Goal: Contribute content: Contribute content

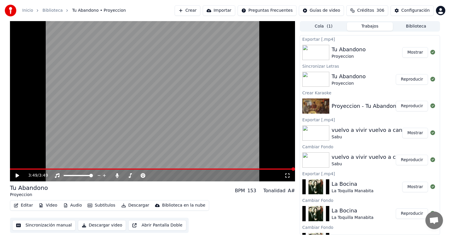
click at [326, 28] on button "Cola ( 1 )" at bounding box center [324, 26] width 46 height 9
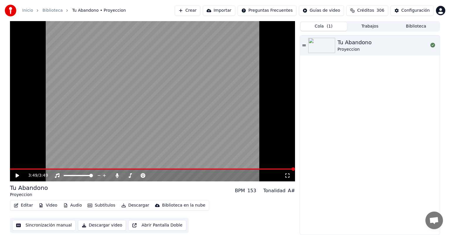
click at [397, 23] on button "Biblioteca" at bounding box center [416, 26] width 46 height 9
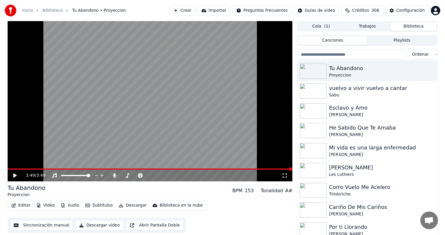
click at [356, 52] on input "search" at bounding box center [352, 54] width 110 height 11
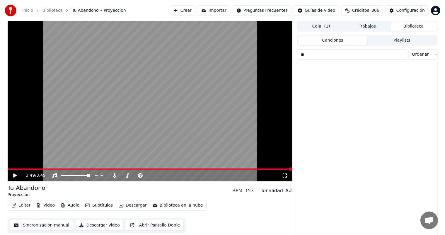
type input "*"
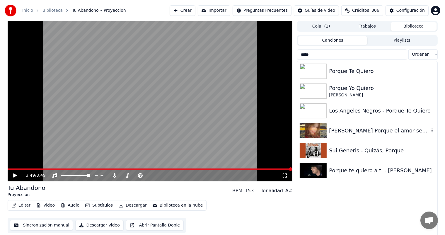
type input "*****"
click at [351, 130] on div "[PERSON_NAME] Porque el amor se va" at bounding box center [379, 131] width 100 height 8
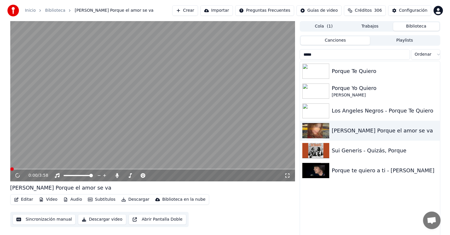
scroll to position [2, 0]
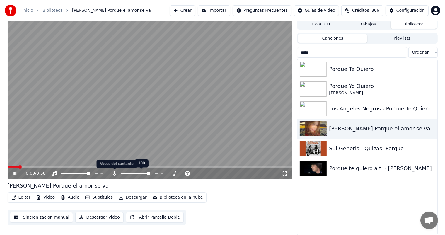
click at [113, 172] on icon at bounding box center [115, 173] width 6 height 5
click at [74, 173] on span at bounding box center [68, 173] width 14 height 1
click at [90, 175] on span at bounding box center [89, 174] width 4 height 4
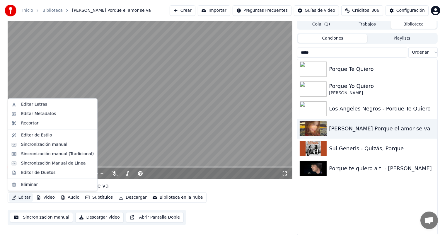
click at [25, 197] on button "Editar" at bounding box center [21, 198] width 24 height 8
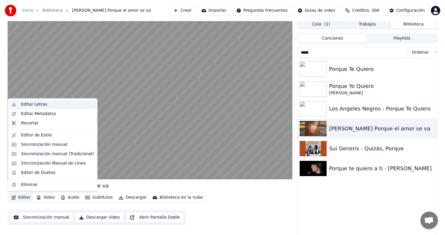
click at [34, 107] on div "Editar Letras" at bounding box center [34, 105] width 26 height 6
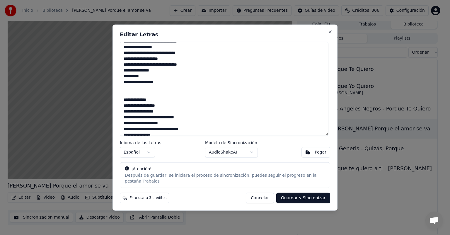
scroll to position [216, 0]
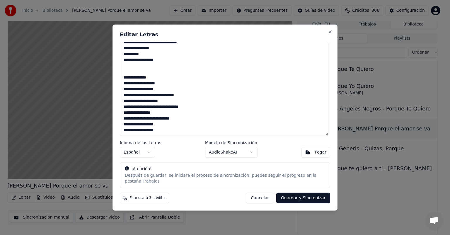
drag, startPoint x: 124, startPoint y: 50, endPoint x: 194, endPoint y: 164, distance: 134.1
click at [194, 164] on div "Editar Letras Idioma de las Letras Español Modelo de Sincronización AudioShakeA…" at bounding box center [225, 118] width 225 height 186
paste textarea "**********"
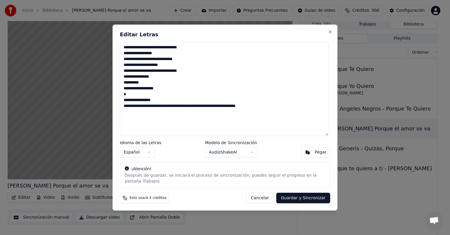
scroll to position [0, 0]
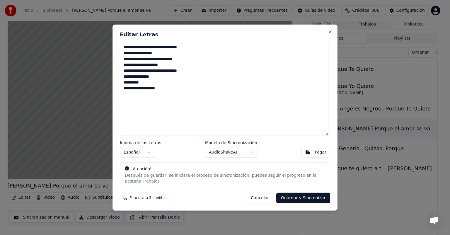
drag, startPoint x: 242, startPoint y: 121, endPoint x: 260, endPoint y: 25, distance: 97.1
click at [260, 25] on body "**********" at bounding box center [222, 115] width 445 height 235
click at [188, 77] on textarea "**********" at bounding box center [224, 89] width 209 height 94
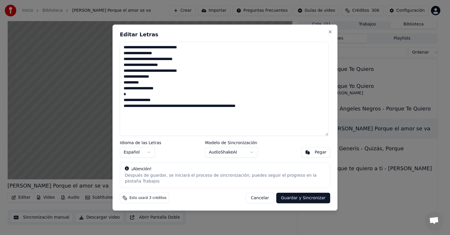
type textarea "**********"
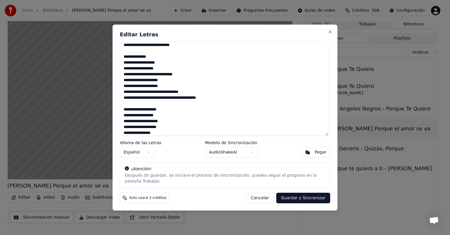
scroll to position [43, 0]
click at [260, 196] on button "Cancelar" at bounding box center [260, 198] width 28 height 11
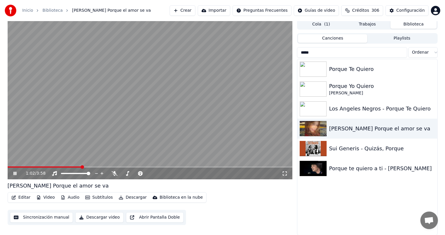
click at [82, 167] on span at bounding box center [45, 167] width 74 height 1
click at [114, 173] on icon at bounding box center [115, 173] width 6 height 5
click at [53, 167] on span at bounding box center [50, 167] width 85 height 1
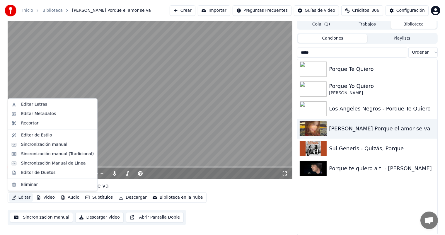
click at [16, 198] on button "Editar" at bounding box center [21, 198] width 24 height 8
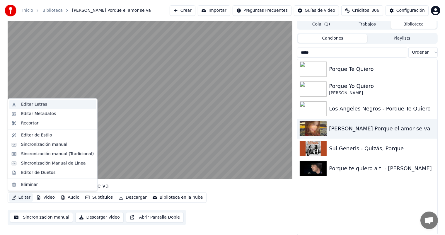
click at [29, 104] on div "Editar Letras" at bounding box center [34, 105] width 26 height 6
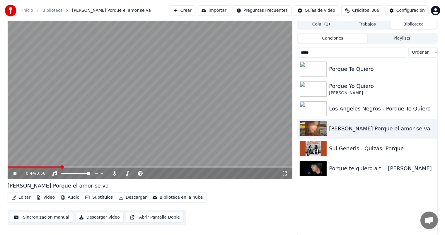
click at [25, 199] on button "Editar" at bounding box center [21, 198] width 24 height 8
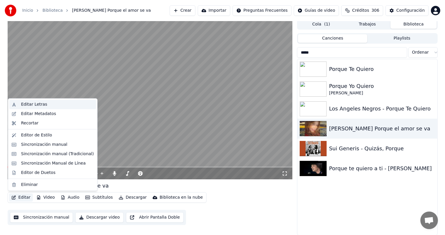
click at [37, 102] on div "Editar Letras" at bounding box center [34, 105] width 26 height 6
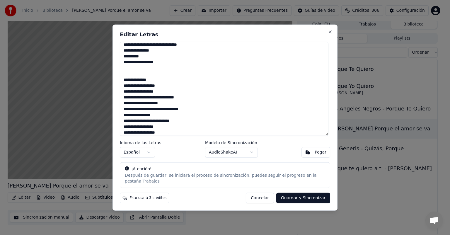
scroll to position [208, 0]
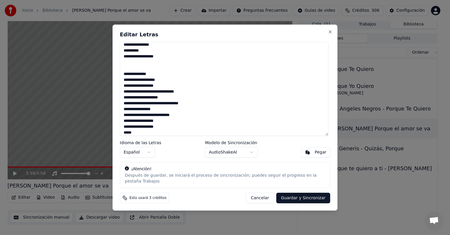
type textarea "**********"
click at [291, 194] on button "Guardar y Sincronizar" at bounding box center [304, 198] width 54 height 11
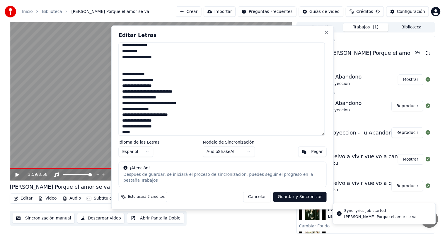
scroll to position [0, 0]
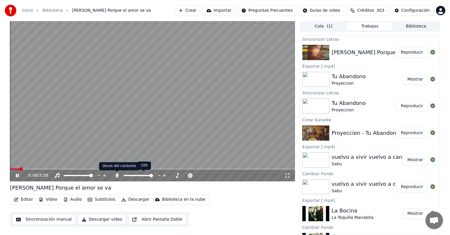
click at [119, 176] on icon at bounding box center [117, 175] width 6 height 5
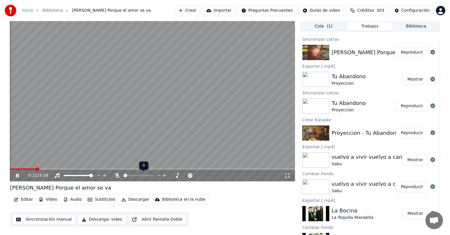
click at [119, 176] on icon at bounding box center [117, 175] width 6 height 5
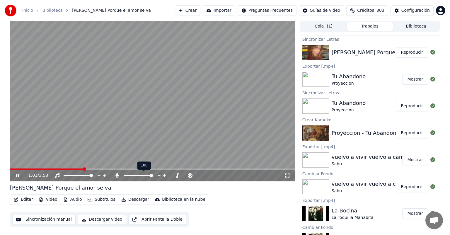
click at [119, 176] on icon at bounding box center [117, 175] width 6 height 5
click at [117, 175] on icon at bounding box center [117, 175] width 6 height 5
click at [117, 175] on icon at bounding box center [117, 175] width 3 height 5
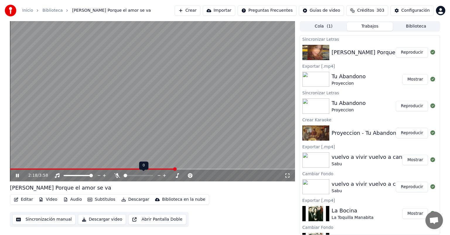
click at [117, 175] on icon at bounding box center [117, 175] width 6 height 5
click at [117, 175] on icon at bounding box center [117, 175] width 3 height 5
click at [174, 177] on div "2:55 / 3:58" at bounding box center [156, 176] width 256 height 6
click at [128, 177] on icon at bounding box center [130, 175] width 6 height 5
click at [149, 177] on span at bounding box center [149, 176] width 4 height 4
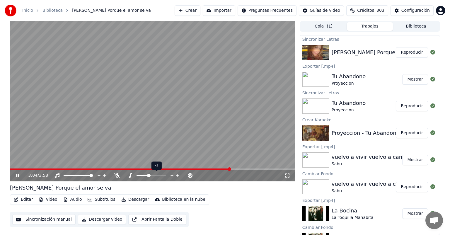
click at [149, 176] on span at bounding box center [151, 175] width 29 height 1
click at [146, 177] on span at bounding box center [147, 176] width 4 height 4
click at [147, 176] on span at bounding box center [143, 175] width 12 height 1
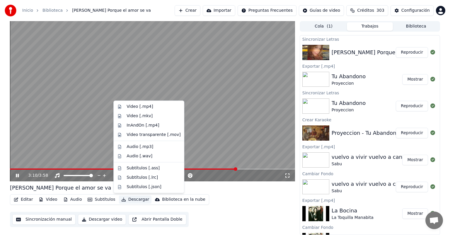
click at [126, 201] on button "Descargar" at bounding box center [135, 200] width 33 height 8
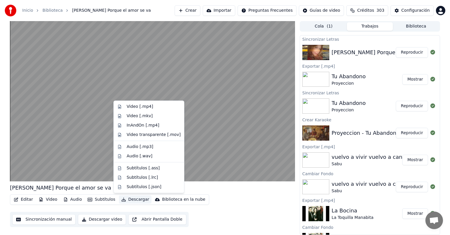
click at [77, 135] on video at bounding box center [152, 101] width 285 height 160
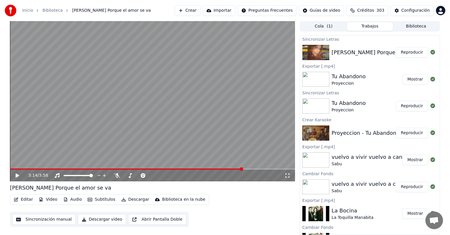
click at [77, 136] on video at bounding box center [152, 101] width 285 height 160
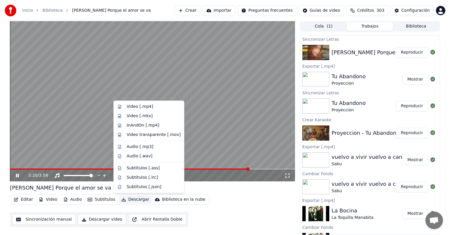
click at [127, 199] on button "Descargar" at bounding box center [135, 200] width 33 height 8
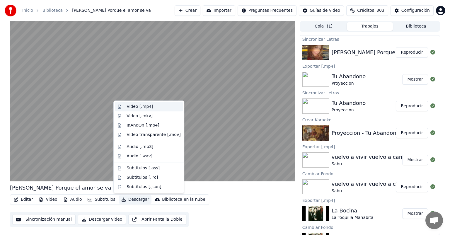
click at [130, 104] on div "Video [.mp4]" at bounding box center [140, 107] width 26 height 6
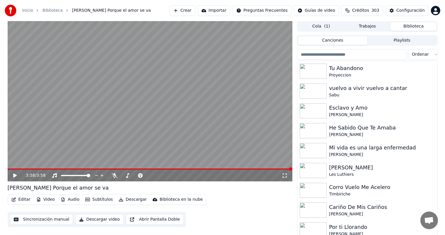
click at [410, 25] on button "Biblioteca" at bounding box center [414, 26] width 46 height 9
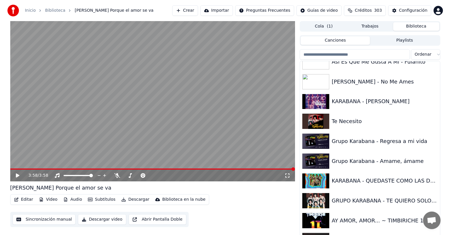
scroll to position [7334, 0]
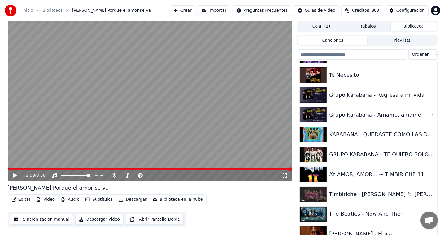
click at [372, 117] on div "Grupo Karabana - Amame, ámame" at bounding box center [379, 115] width 100 height 8
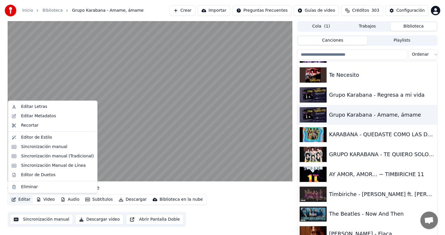
click at [25, 201] on button "Editar" at bounding box center [21, 200] width 24 height 8
click at [44, 159] on div "Sincronización manual (Tradicional)" at bounding box center [57, 156] width 73 height 6
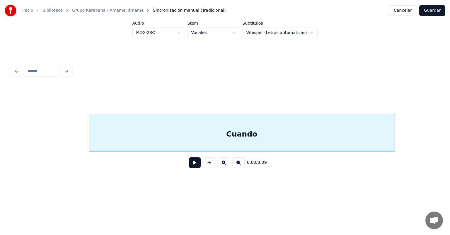
click at [215, 121] on div "Cuando" at bounding box center [242, 134] width 306 height 40
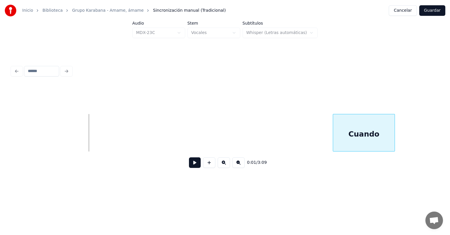
click at [334, 134] on div at bounding box center [334, 132] width 2 height 37
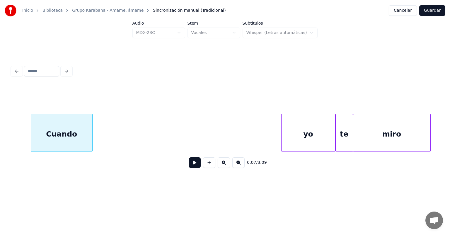
scroll to position [0, 534]
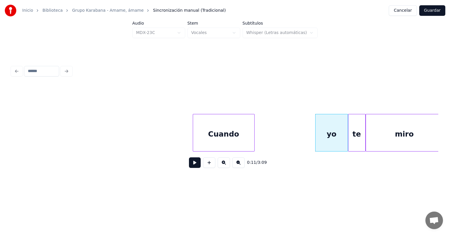
click at [353, 133] on div "te" at bounding box center [357, 134] width 17 height 40
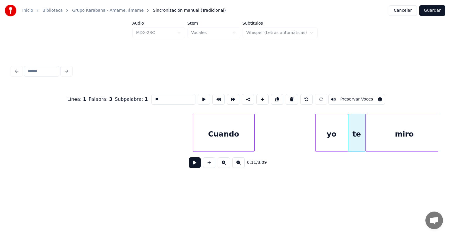
click at [189, 161] on button at bounding box center [195, 162] width 12 height 11
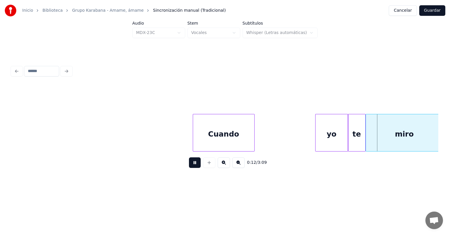
click at [189, 163] on button at bounding box center [195, 162] width 12 height 11
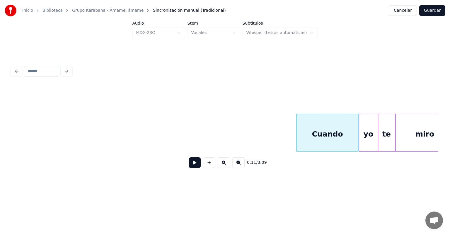
scroll to position [0, 522]
click at [191, 168] on button at bounding box center [195, 162] width 12 height 11
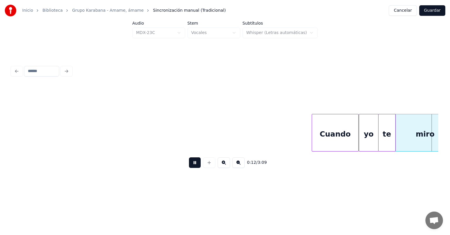
scroll to position [0, 949]
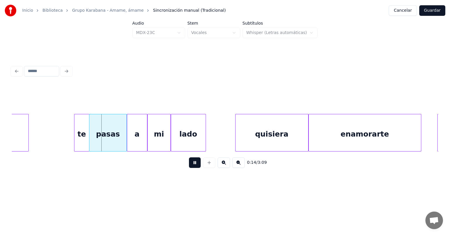
click at [192, 167] on button at bounding box center [195, 162] width 12 height 11
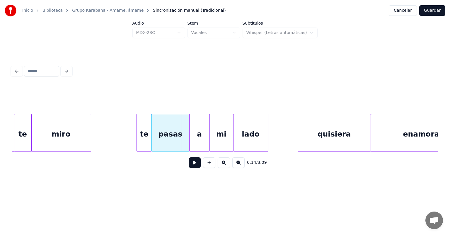
scroll to position [0, 823]
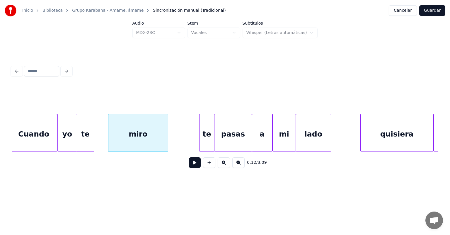
click at [192, 168] on button at bounding box center [195, 162] width 12 height 11
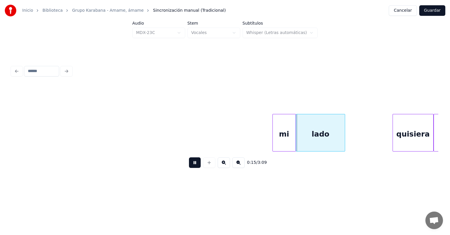
scroll to position [0, 1105]
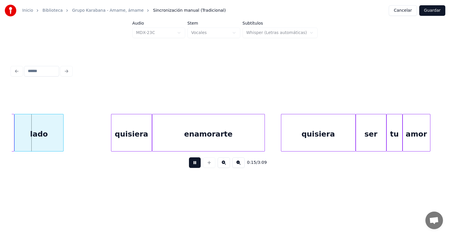
click at [321, 136] on div "quisiera" at bounding box center [319, 134] width 74 height 40
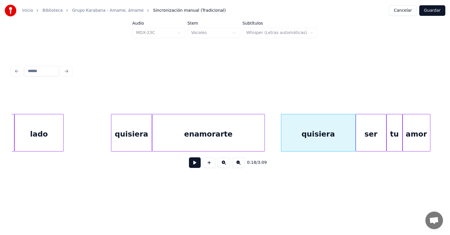
click at [49, 154] on div "0:18 / 3:09" at bounding box center [225, 163] width 427 height 22
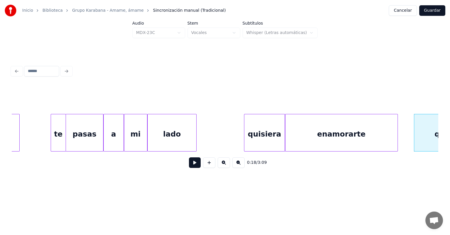
scroll to position [0, 949]
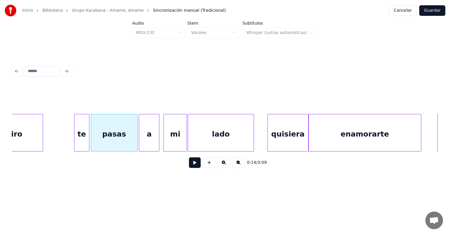
click at [189, 167] on button at bounding box center [195, 162] width 12 height 11
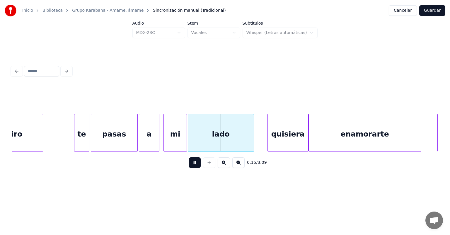
click at [165, 141] on div "mi" at bounding box center [175, 134] width 23 height 40
click at [164, 142] on div "mi" at bounding box center [174, 134] width 26 height 40
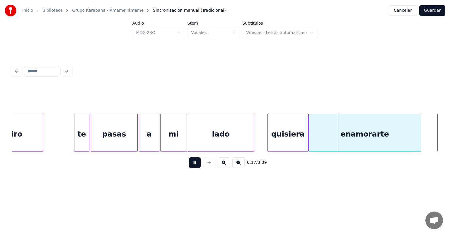
click at [333, 136] on div "enamorarte" at bounding box center [365, 134] width 112 height 40
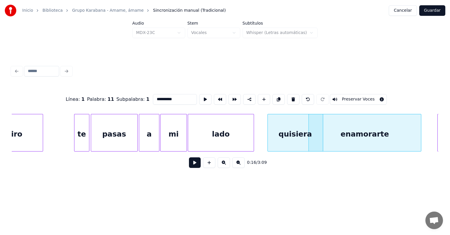
click at [339, 140] on div "enamorarte" at bounding box center [365, 134] width 112 height 40
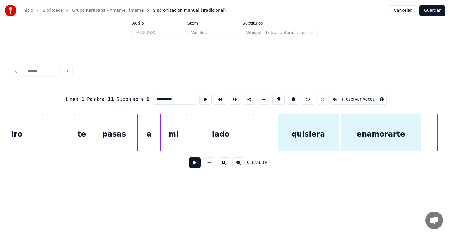
click at [336, 142] on div "quisiera" at bounding box center [308, 134] width 61 height 40
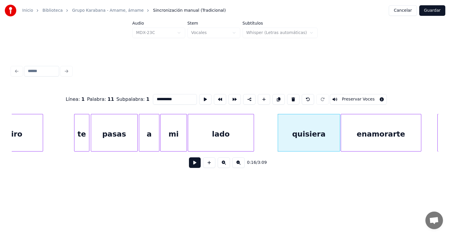
click at [193, 168] on button at bounding box center [195, 162] width 12 height 11
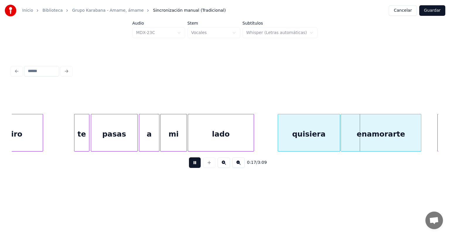
click at [193, 168] on button at bounding box center [195, 162] width 12 height 11
click at [191, 167] on button at bounding box center [195, 162] width 12 height 11
click at [190, 166] on button at bounding box center [195, 162] width 12 height 11
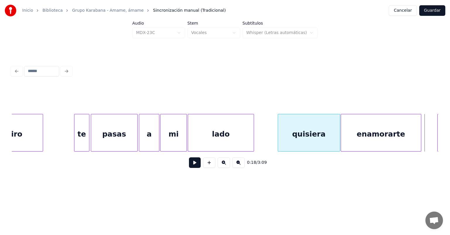
click at [189, 164] on button at bounding box center [195, 162] width 12 height 11
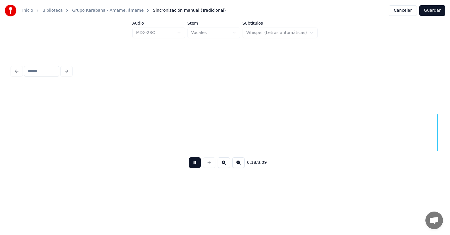
scroll to position [0, 1376]
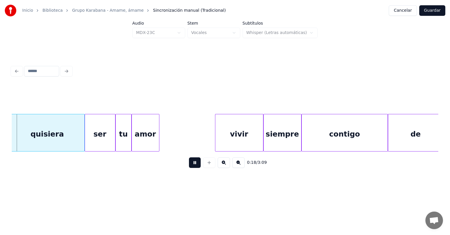
click at [189, 164] on button at bounding box center [195, 162] width 12 height 11
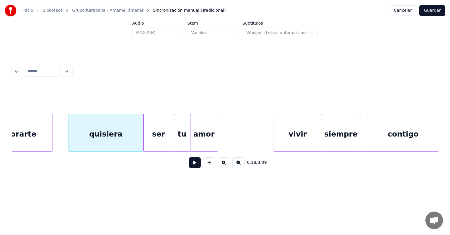
scroll to position [0, 1302]
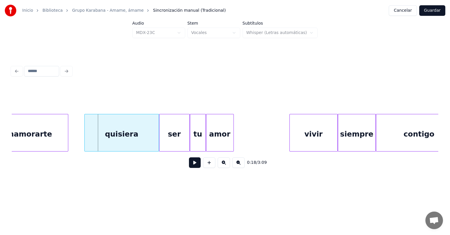
click at [116, 139] on div "quisiera" at bounding box center [122, 134] width 74 height 40
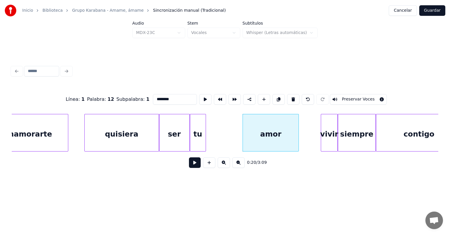
click at [189, 168] on button at bounding box center [195, 162] width 12 height 11
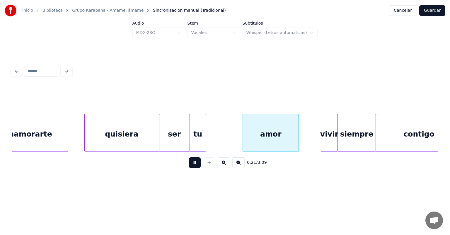
click at [189, 165] on button at bounding box center [195, 162] width 12 height 11
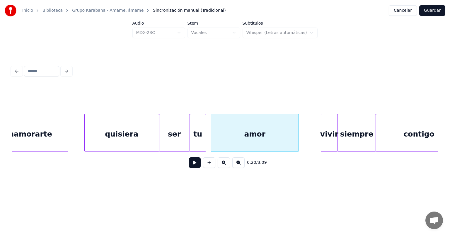
click at [191, 167] on button at bounding box center [195, 162] width 12 height 11
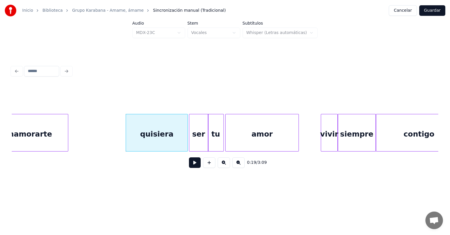
click at [52, 134] on div "enamorarte" at bounding box center [28, 134] width 80 height 40
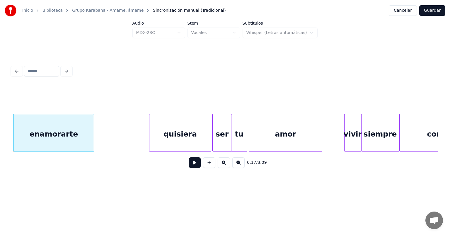
click at [189, 168] on button at bounding box center [195, 162] width 12 height 11
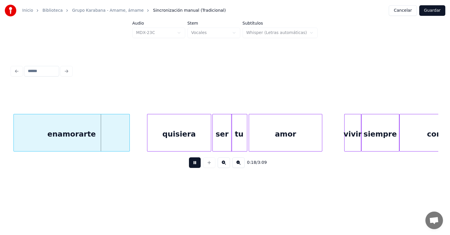
click at [150, 144] on div "quisiera" at bounding box center [179, 134] width 64 height 40
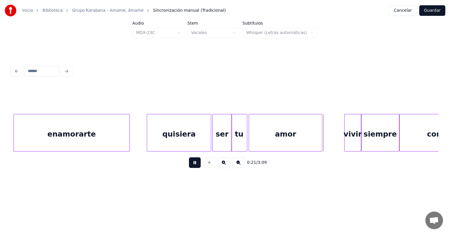
click at [345, 137] on div "vivir" at bounding box center [353, 133] width 17 height 38
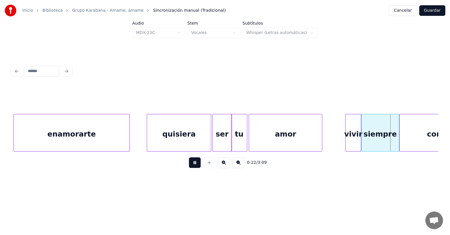
click at [190, 165] on button at bounding box center [195, 162] width 12 height 11
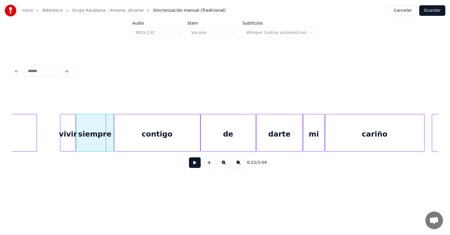
scroll to position [0, 1568]
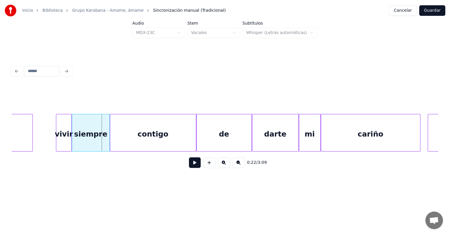
click at [148, 131] on div "contigo" at bounding box center [153, 134] width 86 height 40
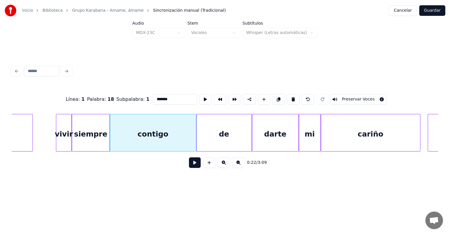
click at [189, 168] on button at bounding box center [195, 162] width 12 height 11
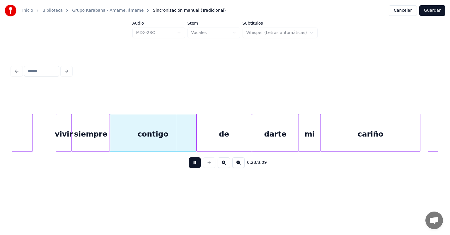
click at [190, 166] on button at bounding box center [195, 162] width 12 height 11
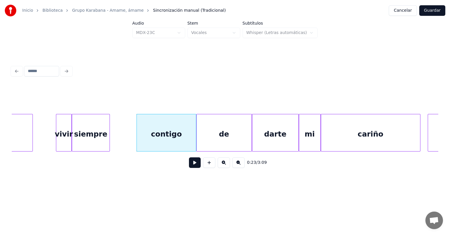
click at [189, 168] on button at bounding box center [195, 162] width 12 height 11
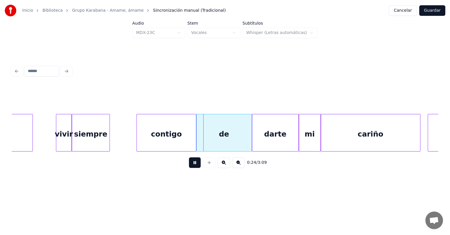
click at [189, 168] on button at bounding box center [195, 162] width 12 height 11
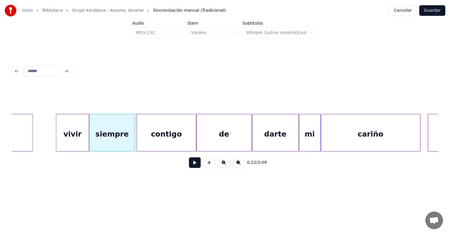
click at [76, 137] on div "vivir" at bounding box center [72, 134] width 33 height 40
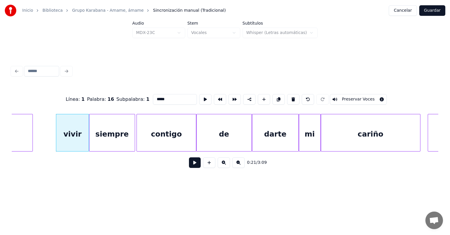
click at [189, 166] on button at bounding box center [195, 162] width 12 height 11
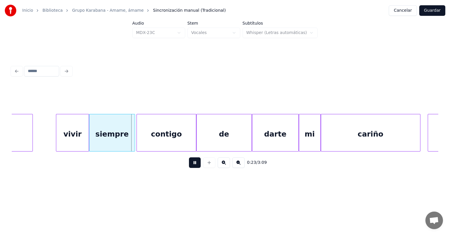
click at [108, 133] on div "siempre" at bounding box center [111, 134] width 45 height 40
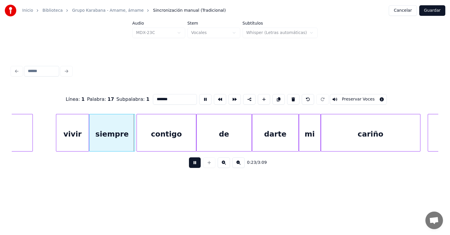
click at [150, 139] on div "contigo" at bounding box center [166, 134] width 59 height 40
type input "*******"
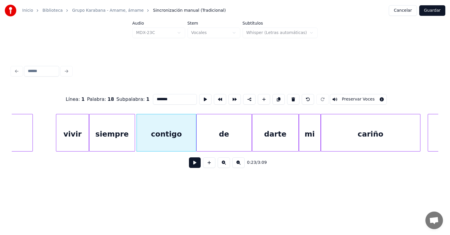
click at [190, 167] on button at bounding box center [195, 162] width 12 height 11
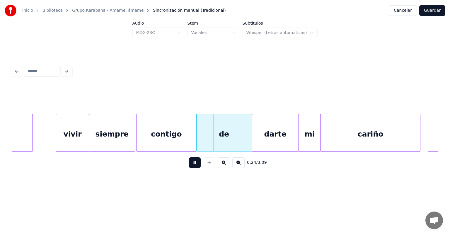
click at [208, 137] on div "de" at bounding box center [224, 134] width 55 height 40
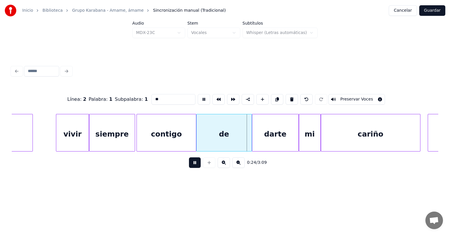
click at [193, 166] on button at bounding box center [195, 162] width 12 height 11
click at [68, 154] on div "0:24 / 3:09" at bounding box center [225, 163] width 427 height 22
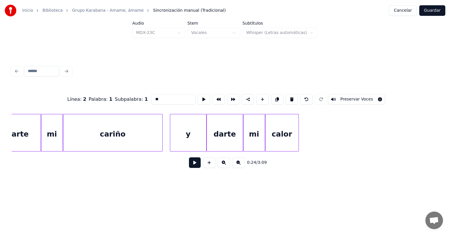
scroll to position [0, 1830]
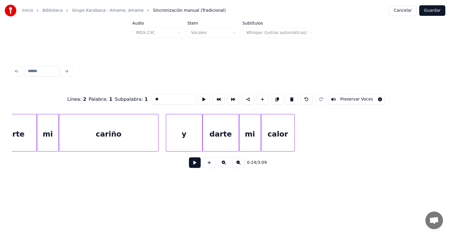
click at [282, 127] on div "calor" at bounding box center [278, 134] width 33 height 40
type input "*****"
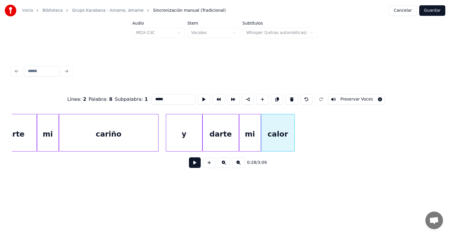
click at [189, 168] on button at bounding box center [195, 162] width 12 height 11
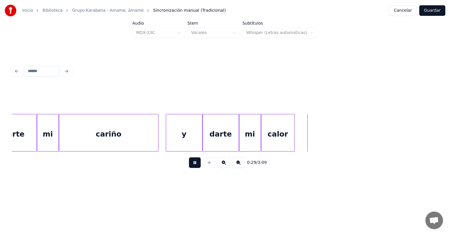
click at [189, 166] on button at bounding box center [195, 162] width 12 height 11
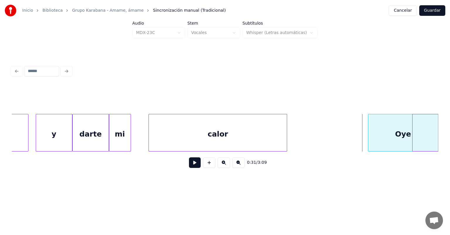
scroll to position [0, 1961]
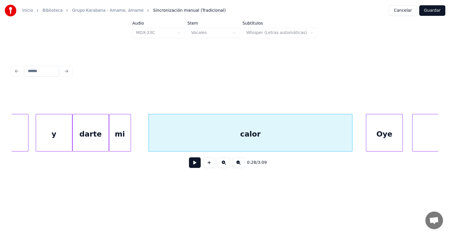
click at [191, 165] on button at bounding box center [195, 162] width 12 height 11
click at [145, 141] on div "mi" at bounding box center [141, 134] width 14 height 40
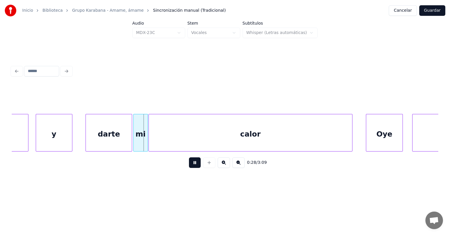
click at [90, 140] on div "darte" at bounding box center [109, 134] width 46 height 40
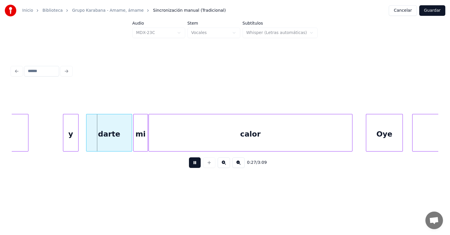
click at [71, 141] on div "y" at bounding box center [70, 134] width 15 height 40
click at [195, 164] on button at bounding box center [195, 162] width 12 height 11
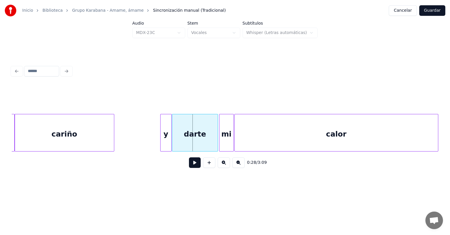
scroll to position [0, 1843]
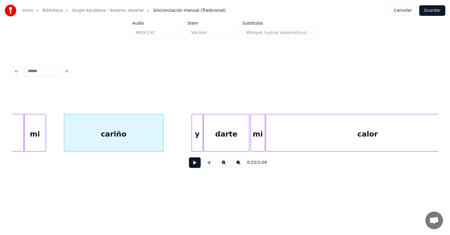
click at [192, 164] on button at bounding box center [195, 162] width 12 height 11
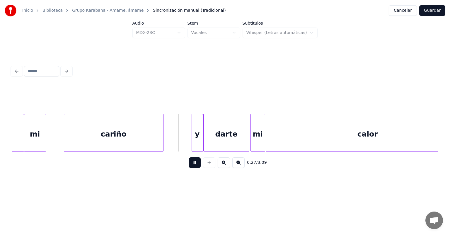
click at [189, 165] on button at bounding box center [195, 162] width 12 height 11
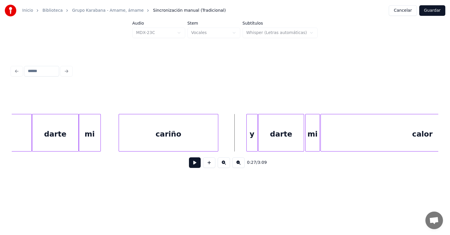
scroll to position [0, 1765]
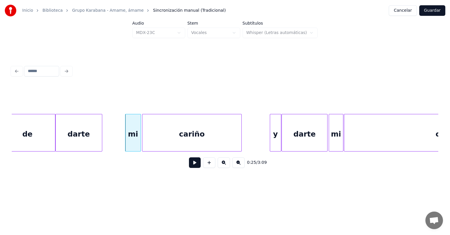
click at [189, 166] on button at bounding box center [195, 162] width 12 height 11
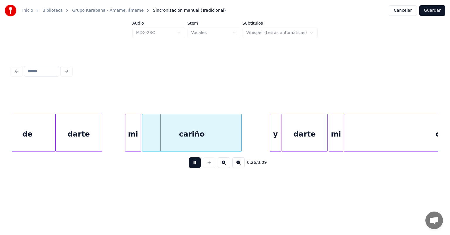
click at [189, 167] on button at bounding box center [195, 162] width 12 height 11
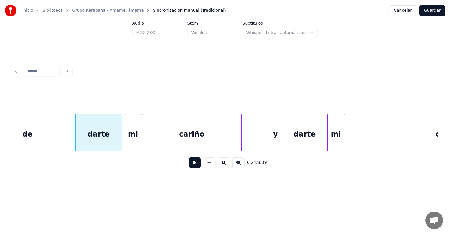
click at [189, 168] on button at bounding box center [195, 162] width 12 height 11
click at [190, 168] on button at bounding box center [195, 162] width 12 height 11
click at [120, 139] on div "darte" at bounding box center [105, 134] width 40 height 40
click at [189, 168] on button at bounding box center [195, 162] width 12 height 11
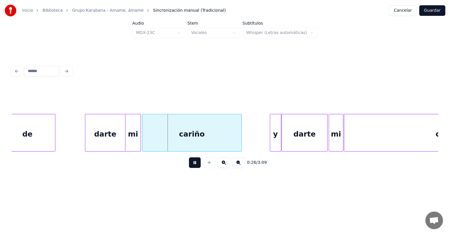
scroll to position [0, 1754]
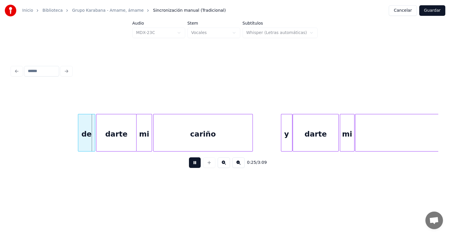
click at [192, 165] on button at bounding box center [195, 162] width 12 height 11
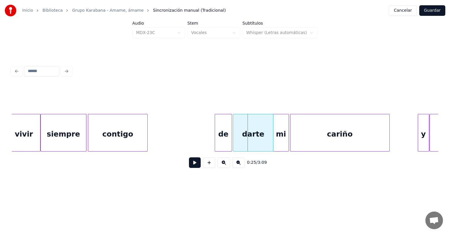
scroll to position [0, 1605]
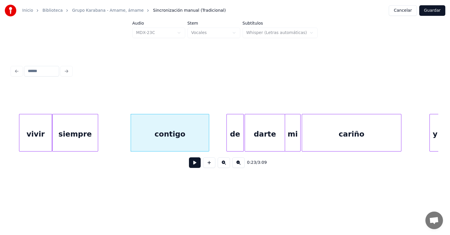
click at [189, 168] on button at bounding box center [195, 162] width 12 height 11
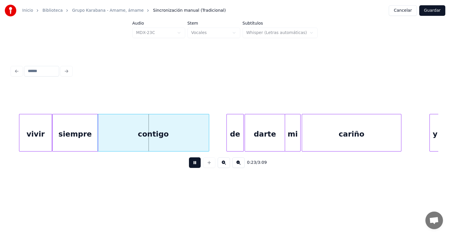
click at [77, 140] on div "siempre" at bounding box center [74, 134] width 45 height 40
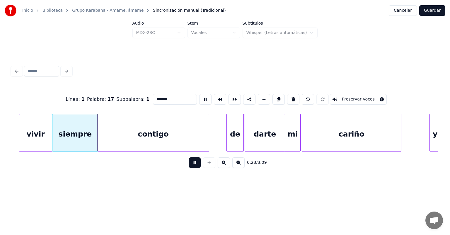
click at [35, 135] on div "vivir" at bounding box center [35, 134] width 33 height 40
type input "*****"
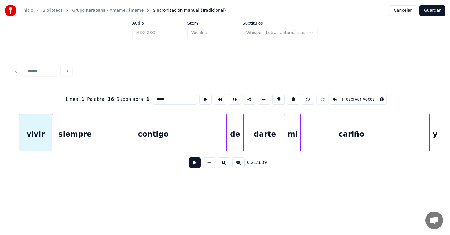
click at [190, 168] on button at bounding box center [195, 162] width 12 height 11
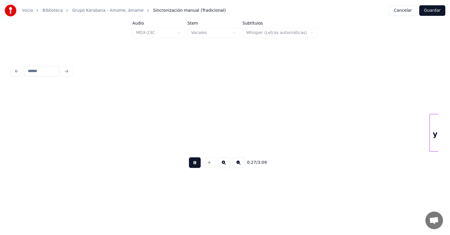
scroll to position [0, 2033]
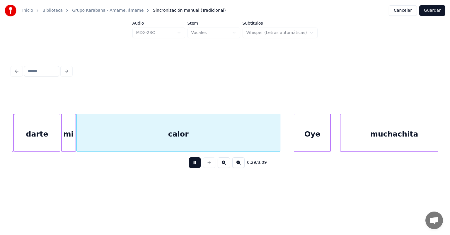
click at [311, 137] on div "Oye" at bounding box center [312, 134] width 37 height 40
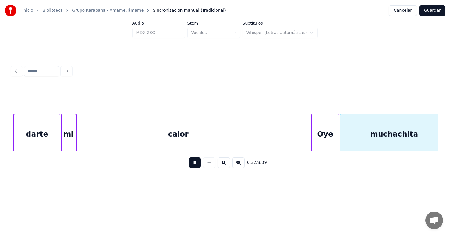
click at [346, 137] on div "muchachita" at bounding box center [395, 134] width 108 height 40
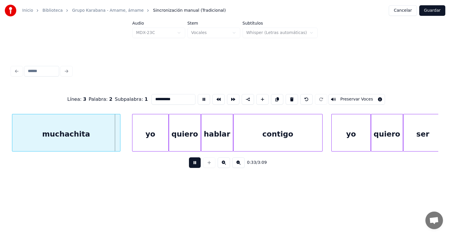
click at [193, 167] on button at bounding box center [195, 162] width 12 height 11
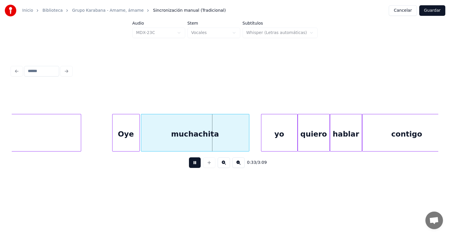
scroll to position [0, 2217]
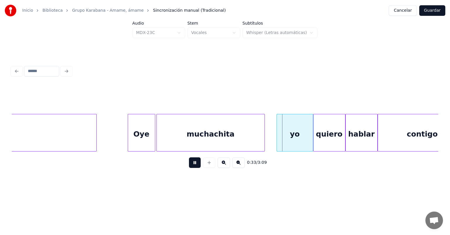
click at [157, 142] on div at bounding box center [158, 132] width 2 height 37
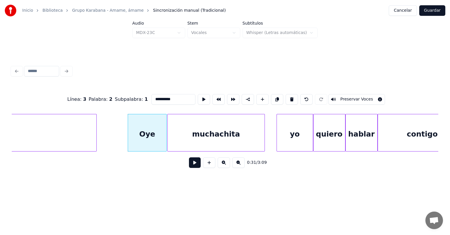
click at [189, 165] on button at bounding box center [195, 162] width 12 height 11
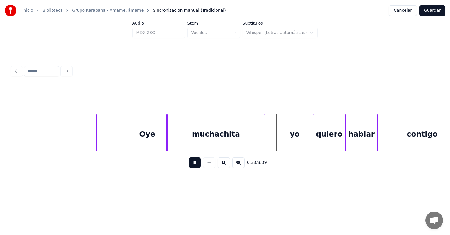
click at [202, 165] on div at bounding box center [209, 162] width 15 height 11
click at [192, 165] on button at bounding box center [195, 162] width 12 height 11
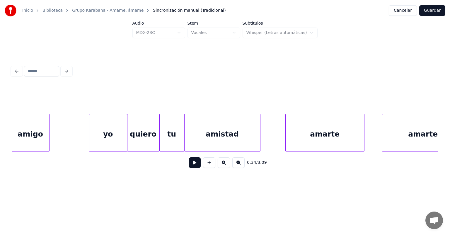
scroll to position [0, 2823]
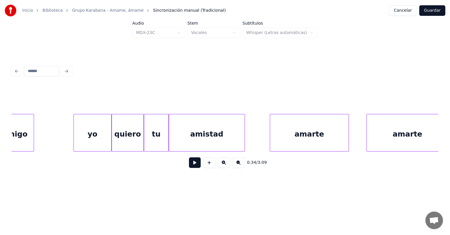
click at [103, 136] on div "yo" at bounding box center [93, 134] width 38 height 40
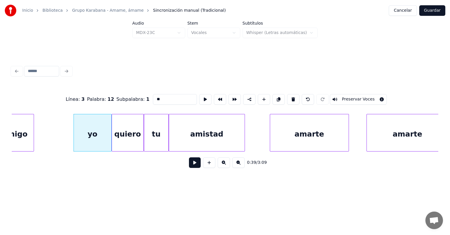
click at [189, 166] on button at bounding box center [195, 162] width 12 height 11
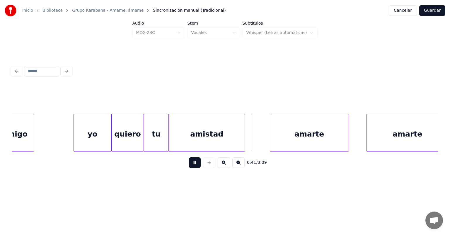
click at [191, 168] on button at bounding box center [195, 162] width 12 height 11
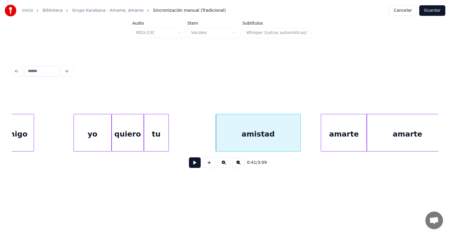
click at [189, 165] on button at bounding box center [195, 162] width 12 height 11
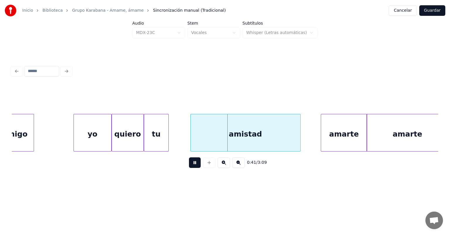
click at [194, 142] on div "amistad" at bounding box center [246, 134] width 110 height 40
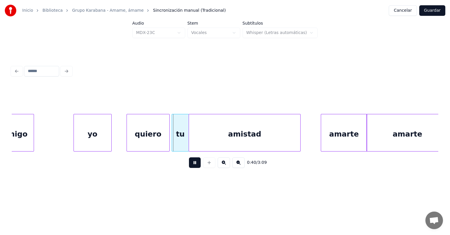
click at [129, 138] on div "quiero" at bounding box center [148, 134] width 42 height 40
click at [168, 140] on div "quiero" at bounding box center [149, 134] width 47 height 40
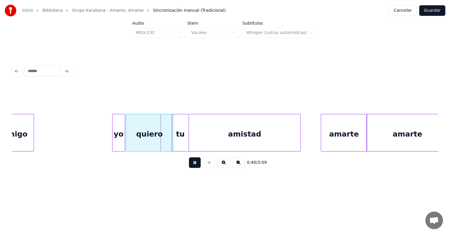
click at [116, 143] on div "yo" at bounding box center [119, 134] width 12 height 40
click at [189, 163] on button at bounding box center [195, 162] width 12 height 11
click at [189, 168] on button at bounding box center [195, 162] width 12 height 11
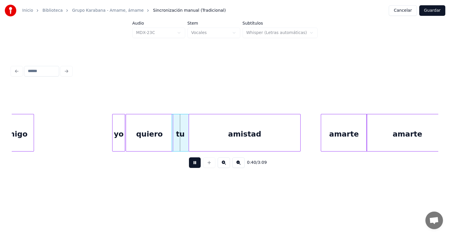
click at [189, 165] on button at bounding box center [195, 162] width 12 height 11
click at [189, 168] on button at bounding box center [195, 162] width 12 height 11
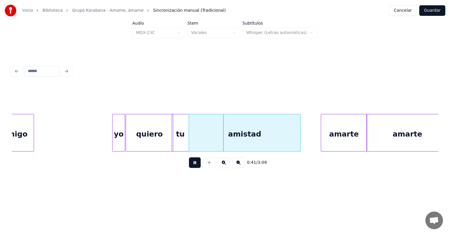
click at [189, 167] on button at bounding box center [195, 162] width 12 height 11
click at [177, 137] on div "tu" at bounding box center [180, 134] width 17 height 40
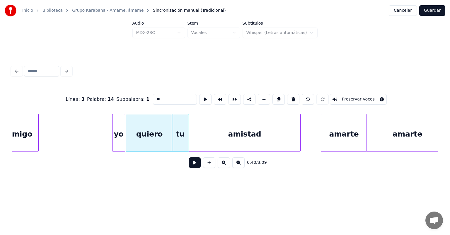
scroll to position [0, 2809]
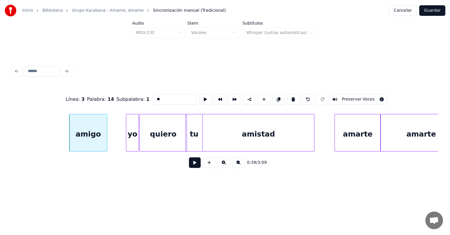
click at [189, 164] on button at bounding box center [195, 162] width 12 height 11
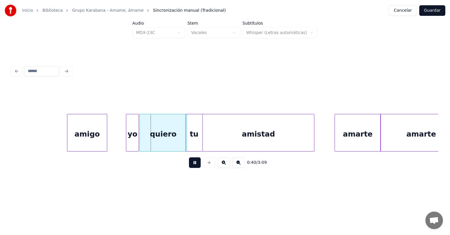
click at [70, 141] on div "amigo" at bounding box center [87, 134] width 40 height 40
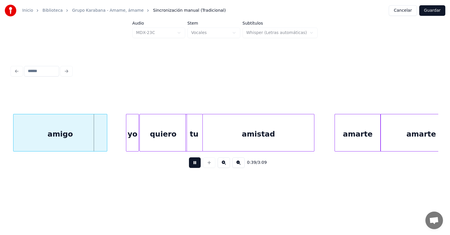
click at [190, 166] on button at bounding box center [195, 162] width 12 height 11
click at [104, 154] on div "0:39 / 3:09" at bounding box center [225, 163] width 427 height 22
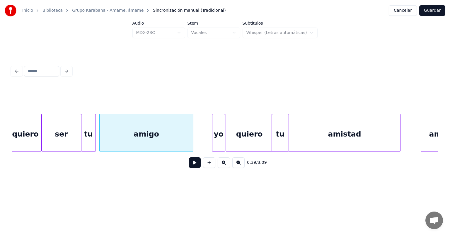
scroll to position [0, 2704]
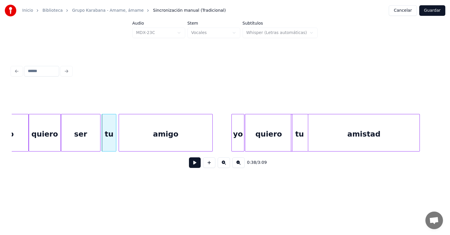
click at [189, 168] on button at bounding box center [195, 162] width 12 height 11
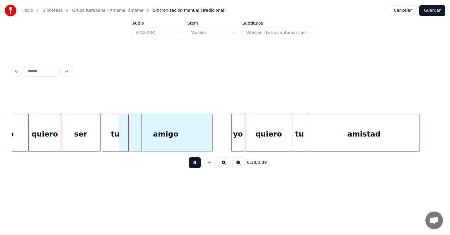
click at [112, 139] on div "tu" at bounding box center [115, 134] width 26 height 40
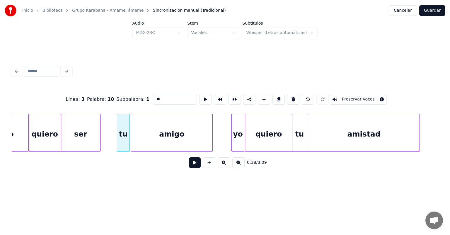
click at [189, 168] on button at bounding box center [195, 162] width 12 height 11
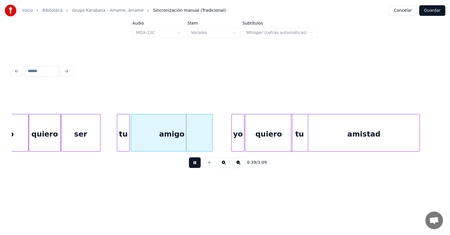
click at [135, 141] on div "amigo" at bounding box center [172, 134] width 82 height 40
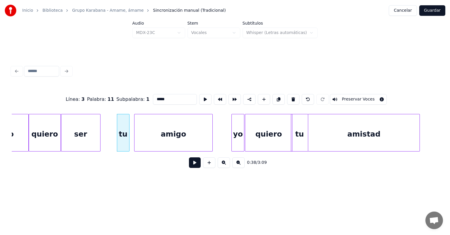
click at [189, 167] on button at bounding box center [195, 162] width 12 height 11
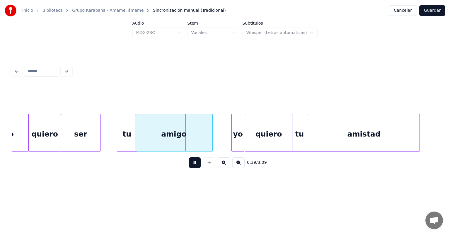
click at [189, 167] on button at bounding box center [195, 162] width 12 height 11
click at [81, 136] on div "ser" at bounding box center [80, 134] width 39 height 40
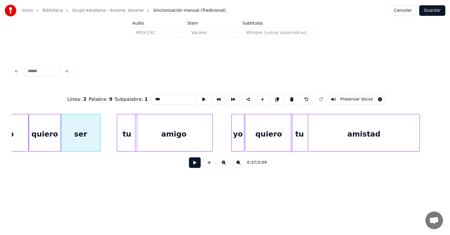
click at [189, 165] on button at bounding box center [195, 162] width 12 height 11
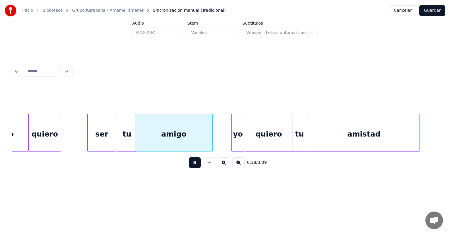
click at [111, 140] on div "ser" at bounding box center [102, 134] width 28 height 40
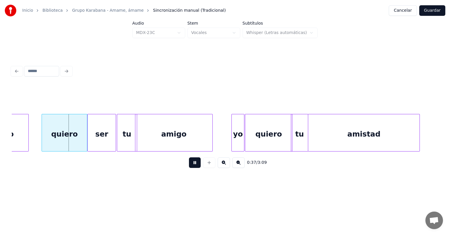
click at [189, 166] on button at bounding box center [195, 162] width 12 height 11
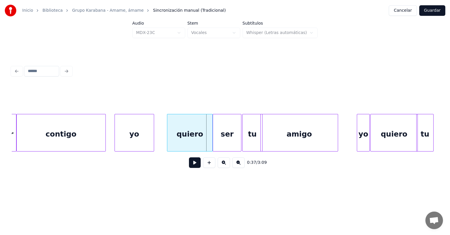
scroll to position [0, 2570]
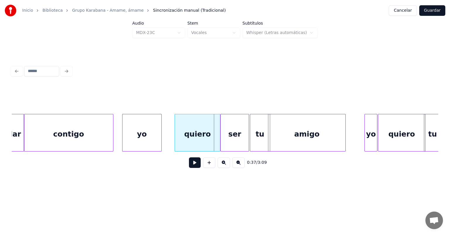
click at [131, 140] on div "yo" at bounding box center [142, 134] width 39 height 40
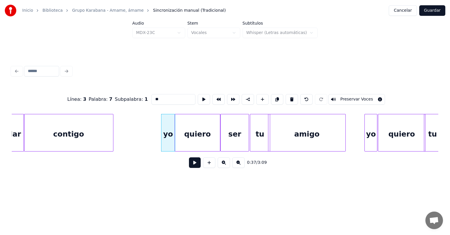
click at [189, 164] on button at bounding box center [195, 162] width 12 height 11
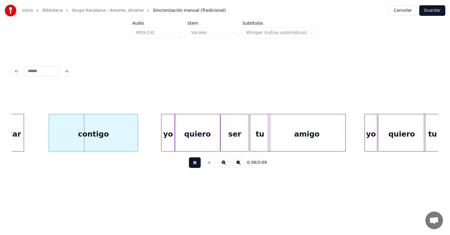
click at [189, 168] on button at bounding box center [195, 162] width 12 height 11
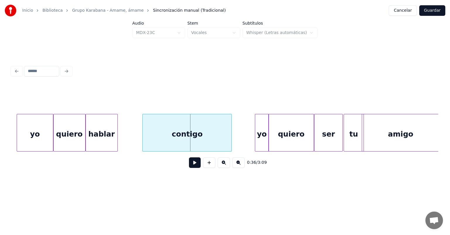
scroll to position [0, 2465]
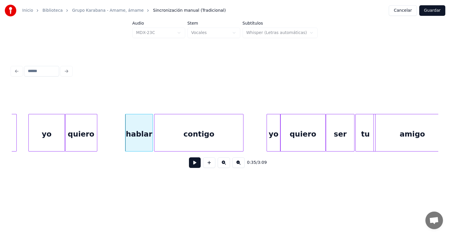
click at [191, 168] on button at bounding box center [195, 162] width 12 height 11
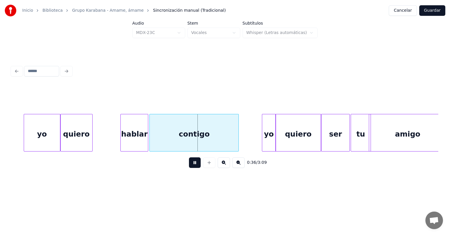
scroll to position [0, 2470]
click at [100, 141] on div "hablar" at bounding box center [123, 134] width 48 height 40
click at [96, 142] on div "hablar" at bounding box center [120, 134] width 53 height 40
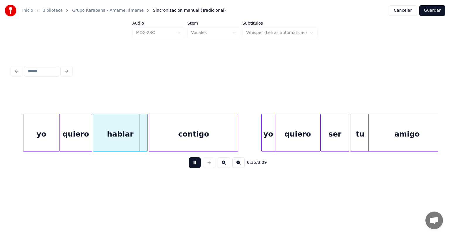
click at [77, 140] on div "quiero" at bounding box center [76, 134] width 32 height 40
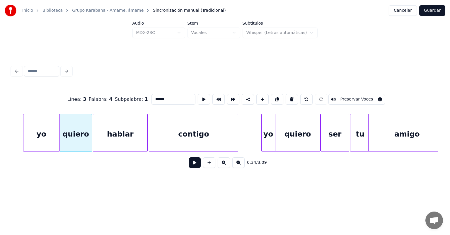
click at [191, 168] on button at bounding box center [195, 162] width 12 height 11
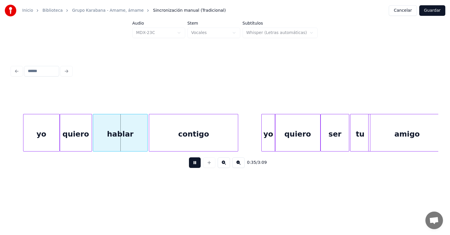
click at [69, 140] on div "quiero" at bounding box center [76, 134] width 32 height 40
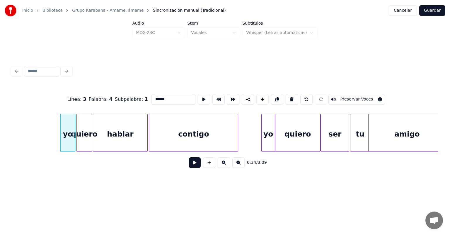
click at [189, 168] on button at bounding box center [195, 162] width 12 height 11
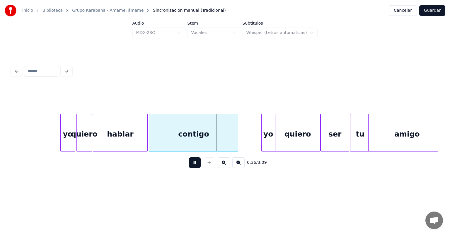
click at [191, 167] on button at bounding box center [195, 162] width 12 height 11
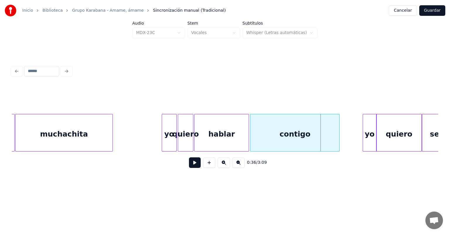
scroll to position [0, 2345]
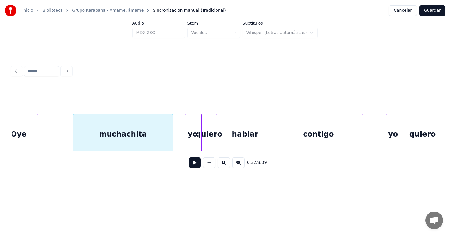
click at [77, 140] on div "muchachita" at bounding box center [122, 134] width 99 height 40
click at [189, 165] on button at bounding box center [195, 162] width 12 height 11
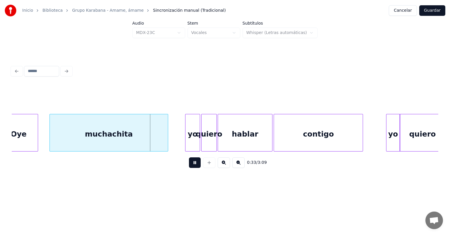
click at [189, 165] on button at bounding box center [195, 162] width 12 height 11
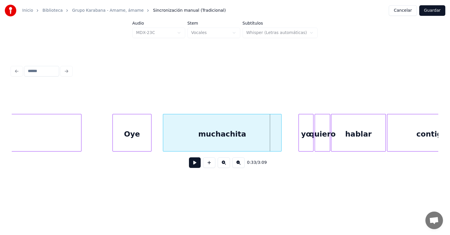
scroll to position [0, 2224]
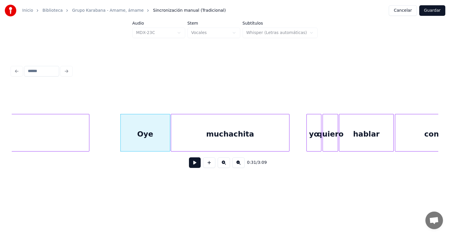
click at [189, 165] on button at bounding box center [195, 162] width 12 height 11
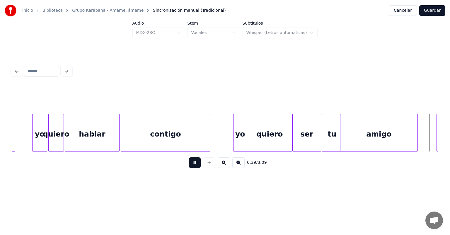
scroll to position [0, 2926]
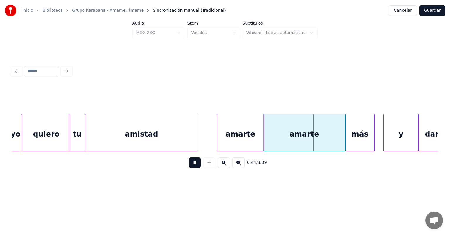
click at [219, 144] on div at bounding box center [218, 132] width 2 height 37
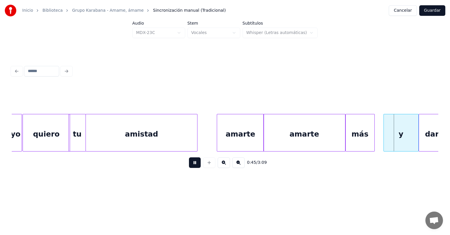
click at [190, 163] on button at bounding box center [195, 162] width 12 height 11
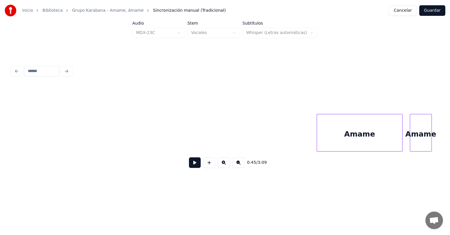
scroll to position [0, 3791]
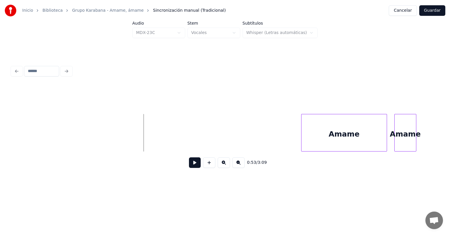
click at [189, 165] on button at bounding box center [195, 162] width 12 height 11
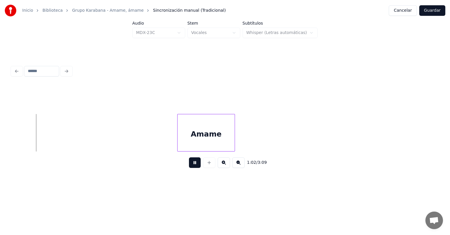
scroll to position [0, 4580]
click at [189, 165] on button at bounding box center [195, 162] width 12 height 11
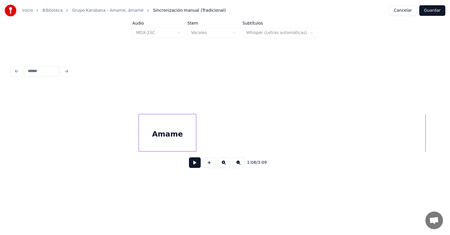
scroll to position [0, 4581]
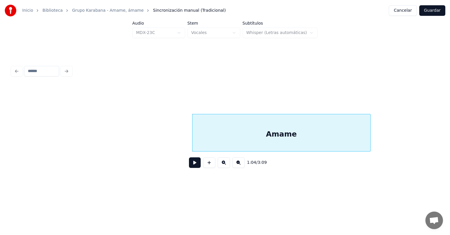
click at [193, 168] on button at bounding box center [195, 162] width 12 height 11
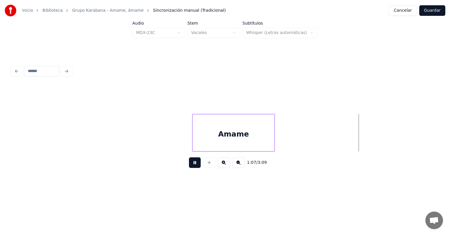
click at [191, 166] on button at bounding box center [195, 162] width 12 height 11
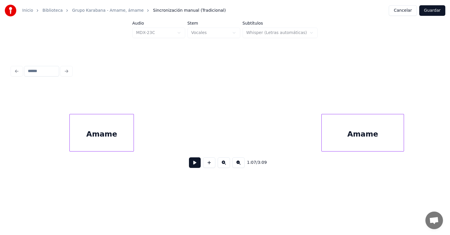
scroll to position [0, 4440]
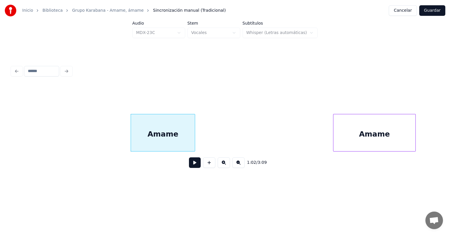
click at [191, 165] on button at bounding box center [195, 162] width 12 height 11
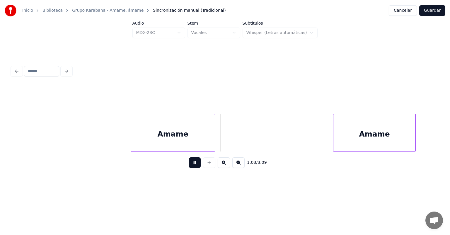
click at [193, 166] on button at bounding box center [195, 162] width 12 height 11
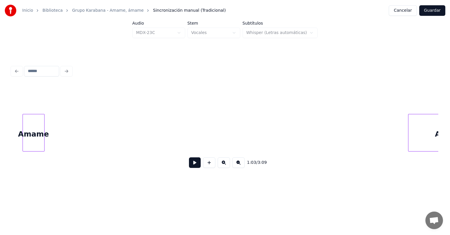
scroll to position [0, 4159]
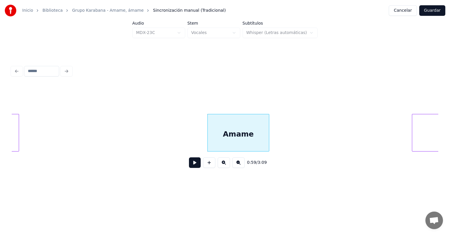
click at [205, 164] on button at bounding box center [209, 162] width 12 height 11
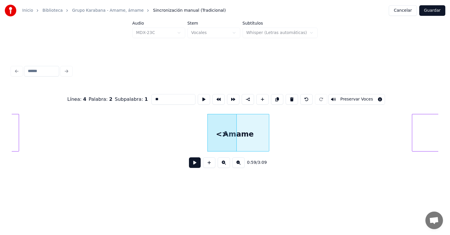
click at [308, 97] on button at bounding box center [307, 99] width 12 height 11
type input "*****"
click at [191, 168] on button at bounding box center [195, 162] width 12 height 11
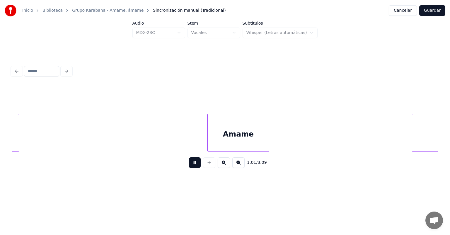
click at [189, 167] on button at bounding box center [195, 162] width 12 height 11
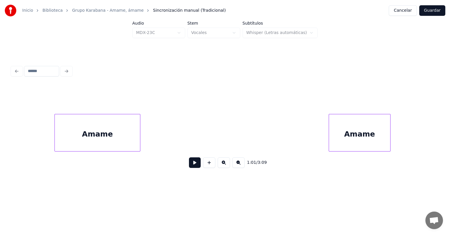
scroll to position [0, 4034]
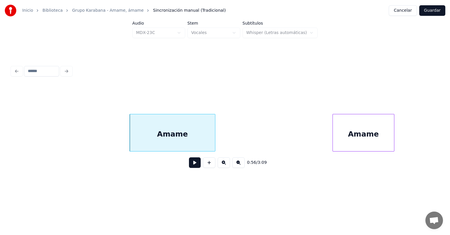
click at [189, 164] on button at bounding box center [195, 162] width 12 height 11
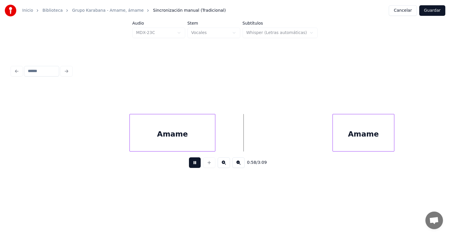
click at [189, 162] on button at bounding box center [195, 162] width 12 height 11
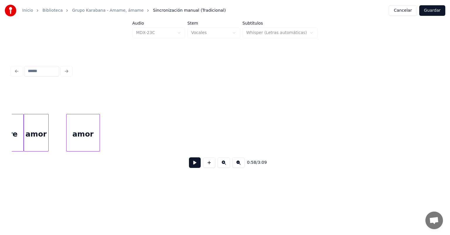
scroll to position [0, 3643]
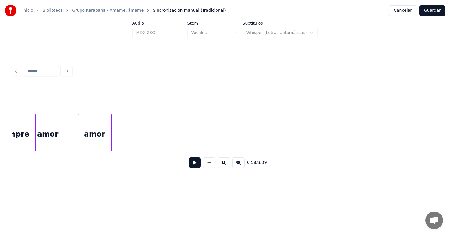
click at [96, 130] on div "amor" at bounding box center [94, 134] width 33 height 40
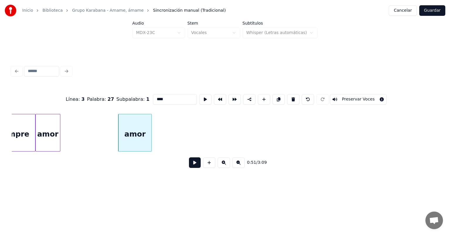
click at [189, 164] on button at bounding box center [195, 162] width 12 height 11
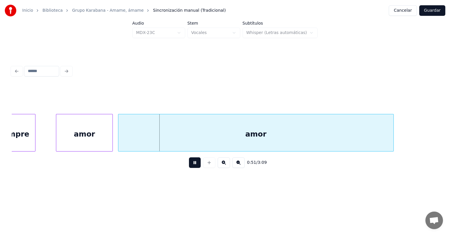
click at [189, 162] on button at bounding box center [195, 162] width 12 height 11
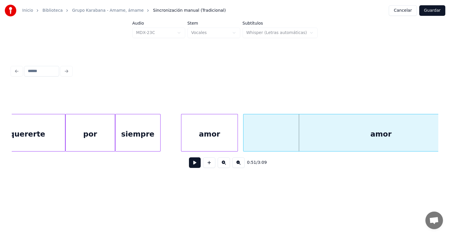
scroll to position [0, 3501]
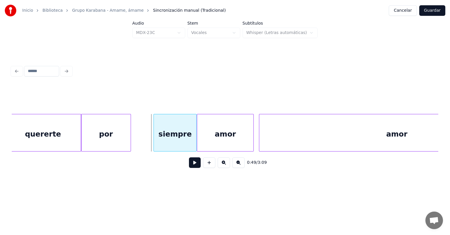
click at [189, 167] on button at bounding box center [195, 162] width 12 height 11
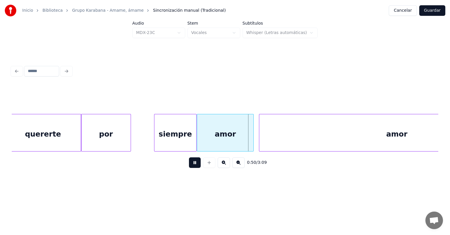
click at [112, 135] on div "por" at bounding box center [106, 134] width 49 height 40
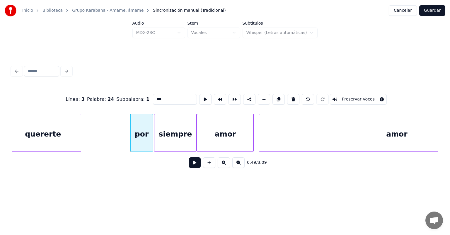
scroll to position [0, 3496]
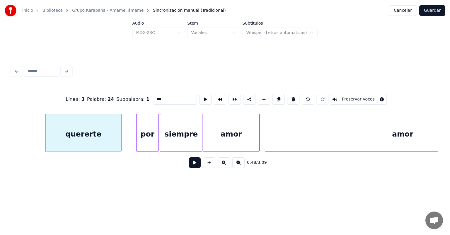
click at [191, 166] on button at bounding box center [195, 162] width 12 height 11
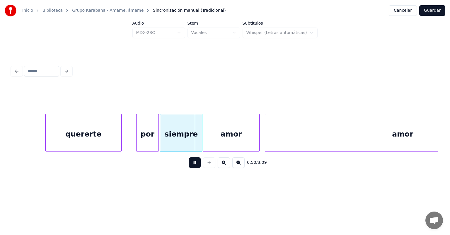
click at [189, 165] on button at bounding box center [195, 162] width 12 height 11
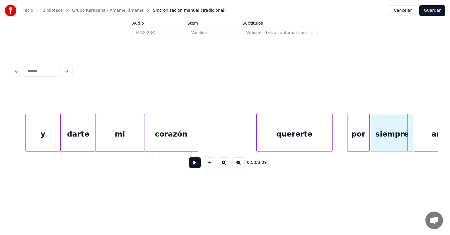
scroll to position [0, 3281]
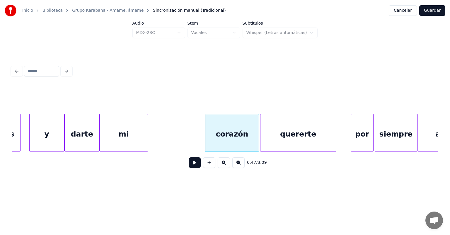
click at [190, 165] on button at bounding box center [195, 162] width 12 height 11
click at [189, 164] on button at bounding box center [195, 162] width 12 height 11
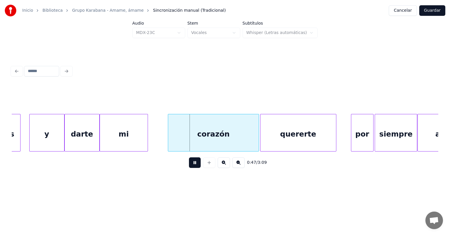
click at [169, 143] on div "corazón" at bounding box center [213, 134] width 91 height 40
click at [166, 142] on div "corazón" at bounding box center [212, 134] width 94 height 40
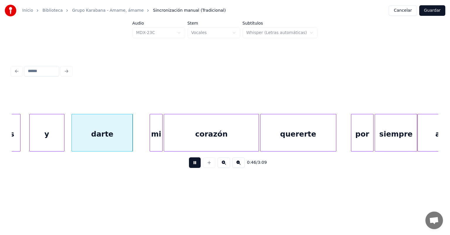
click at [52, 137] on div "y" at bounding box center [47, 134] width 35 height 40
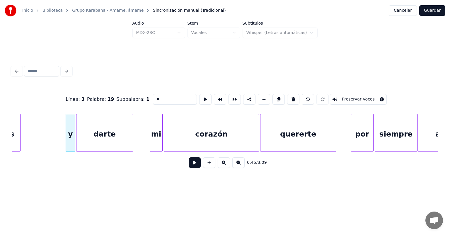
click at [189, 163] on button at bounding box center [195, 162] width 12 height 11
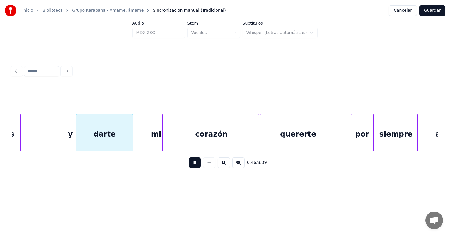
click at [189, 167] on button at bounding box center [195, 162] width 12 height 11
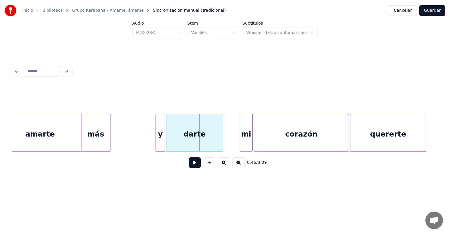
scroll to position [0, 3179]
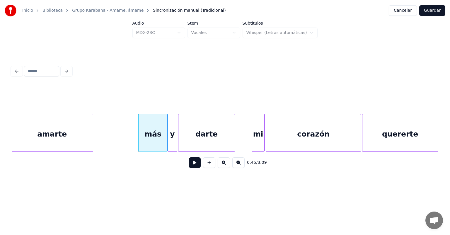
click at [189, 164] on button at bounding box center [195, 162] width 12 height 11
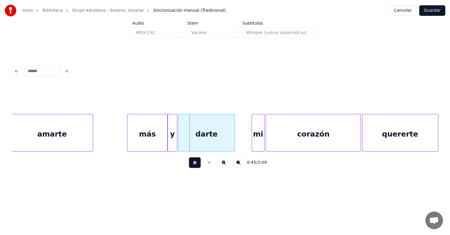
click at [129, 143] on div "más" at bounding box center [148, 134] width 40 height 40
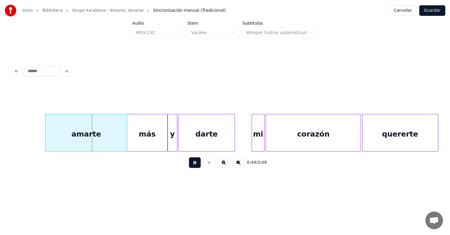
click at [94, 141] on div "amarte" at bounding box center [86, 134] width 82 height 40
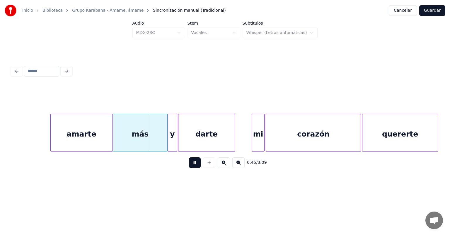
click at [189, 164] on button at bounding box center [195, 162] width 12 height 11
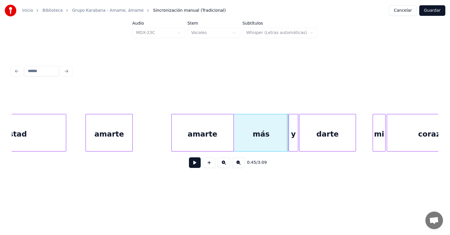
scroll to position [0, 3046]
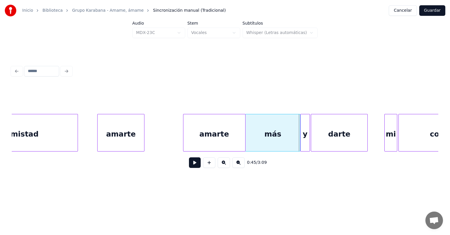
click at [111, 142] on div "amarte" at bounding box center [121, 134] width 47 height 40
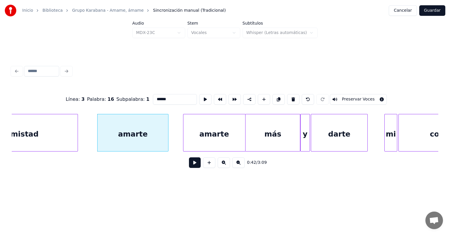
click at [189, 167] on button at bounding box center [195, 162] width 12 height 11
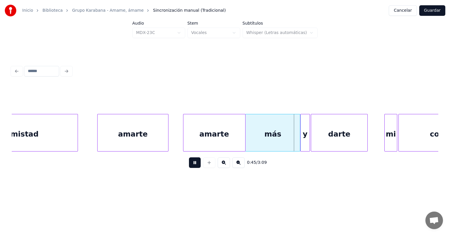
click at [189, 166] on button at bounding box center [195, 162] width 12 height 11
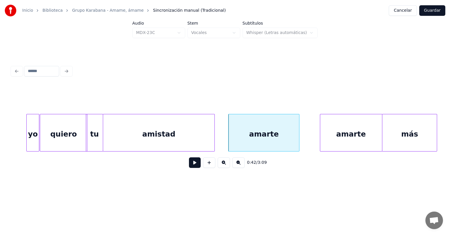
scroll to position [0, 2901]
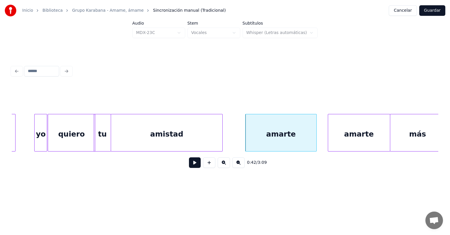
click at [181, 132] on div "amistad" at bounding box center [166, 134] width 111 height 40
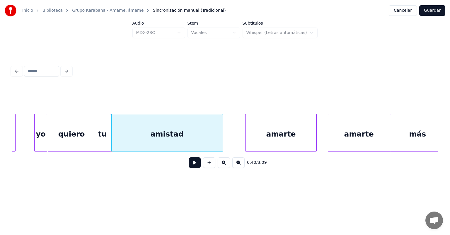
click at [190, 168] on button at bounding box center [195, 162] width 12 height 11
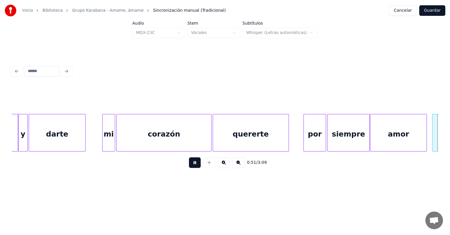
scroll to position [0, 3755]
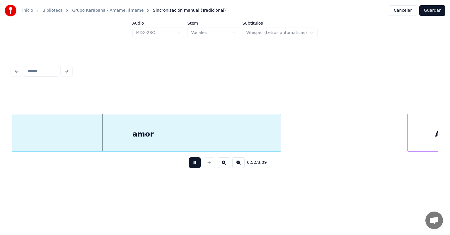
click at [172, 167] on div "0:52 / 3:09" at bounding box center [225, 162] width 418 height 13
click at [177, 166] on div "0:53 / 3:09" at bounding box center [225, 162] width 418 height 13
click at [189, 165] on button at bounding box center [195, 162] width 12 height 11
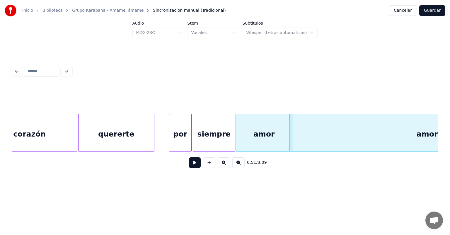
scroll to position [0, 3459]
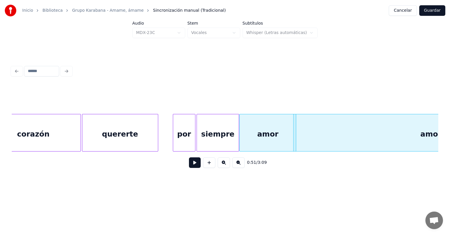
click at [181, 133] on div "por" at bounding box center [184, 134] width 22 height 40
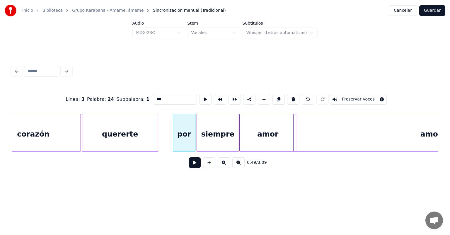
click at [189, 167] on button at bounding box center [195, 162] width 12 height 11
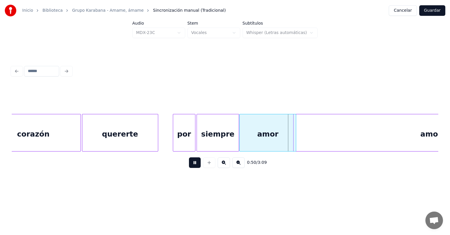
click at [189, 164] on button at bounding box center [195, 162] width 12 height 11
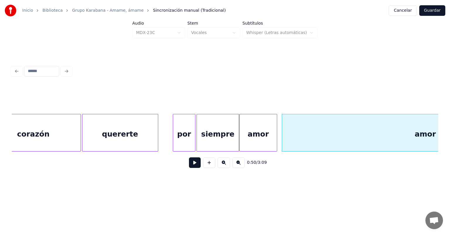
click at [189, 167] on button at bounding box center [195, 162] width 12 height 11
click at [283, 132] on div "amor" at bounding box center [424, 134] width 289 height 40
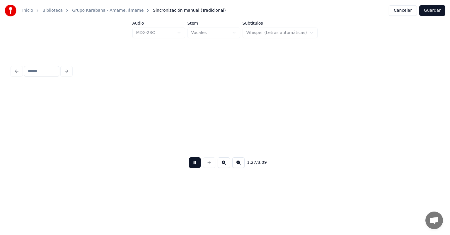
scroll to position [0, 6452]
click at [191, 166] on button at bounding box center [195, 162] width 12 height 11
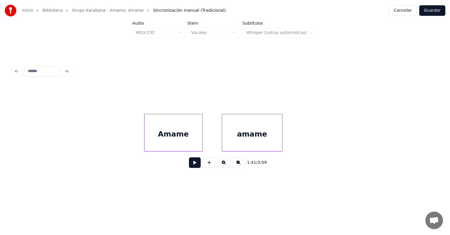
scroll to position [0, 10325]
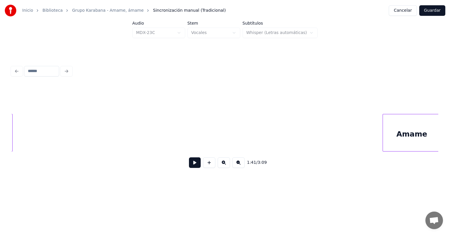
click at [402, 11] on button "Cancelar" at bounding box center [403, 10] width 28 height 11
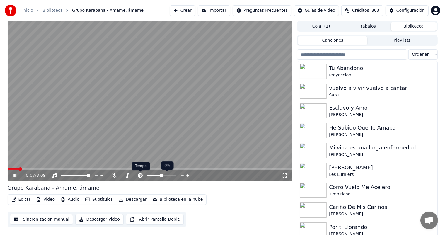
click at [141, 175] on icon at bounding box center [140, 175] width 5 height 5
drag, startPoint x: 141, startPoint y: 175, endPoint x: 159, endPoint y: 175, distance: 18.2
click at [159, 175] on div at bounding box center [164, 176] width 53 height 6
click at [159, 175] on div at bounding box center [166, 176] width 47 height 6
click at [176, 174] on span at bounding box center [175, 176] width 4 height 4
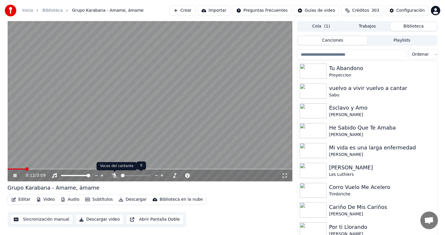
click at [114, 177] on icon at bounding box center [115, 175] width 6 height 5
click at [18, 203] on button "Editar" at bounding box center [21, 200] width 24 height 8
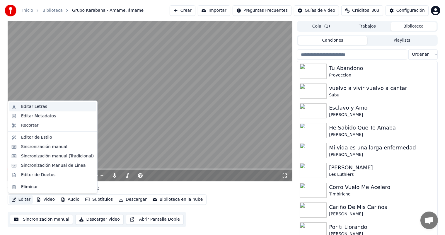
click at [38, 109] on div "Editar Letras" at bounding box center [34, 107] width 26 height 6
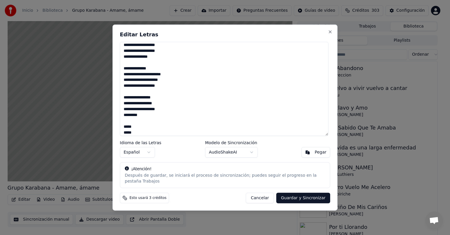
scroll to position [178, 0]
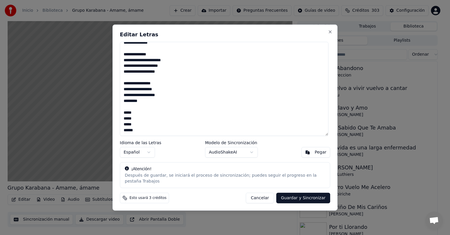
click at [296, 194] on button "Guardar y Sincronizar" at bounding box center [304, 198] width 54 height 11
type textarea "**********"
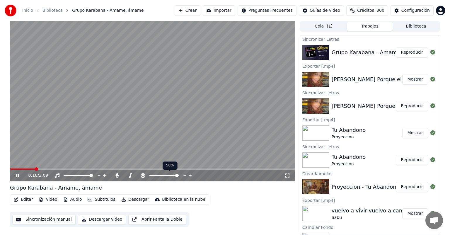
click at [145, 177] on icon at bounding box center [143, 175] width 5 height 5
click at [117, 174] on icon at bounding box center [117, 175] width 3 height 5
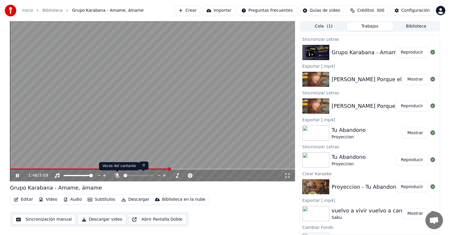
click at [117, 176] on icon at bounding box center [117, 175] width 6 height 5
click at [117, 176] on icon at bounding box center [117, 175] width 3 height 5
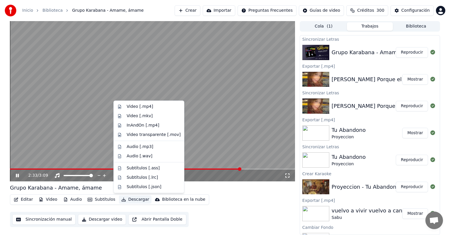
click at [123, 201] on button "Descargar" at bounding box center [135, 200] width 33 height 8
click at [134, 104] on div "Video [.mp4]" at bounding box center [140, 107] width 26 height 6
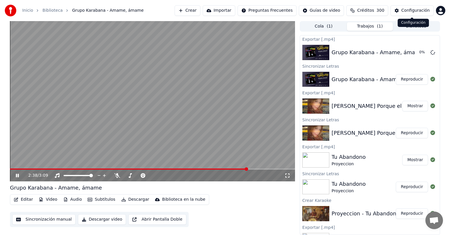
click at [409, 23] on div "Configuración Configuración" at bounding box center [413, 23] width 31 height 8
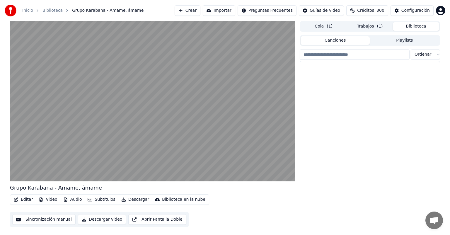
click at [409, 30] on button "Biblioteca" at bounding box center [416, 26] width 46 height 9
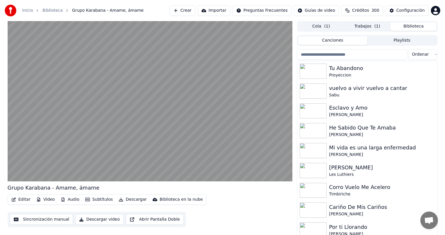
click at [370, 57] on input "search" at bounding box center [352, 54] width 110 height 11
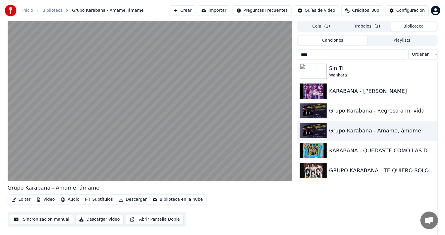
type input "****"
click at [365, 171] on div "GRUPO KARABANA - TE QUIERO SOLO A TI" at bounding box center [382, 171] width 106 height 8
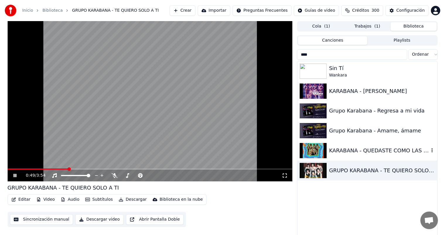
click at [357, 148] on div "KARABANA - QUEDASTE COMO LAS DEMAS" at bounding box center [379, 151] width 100 height 8
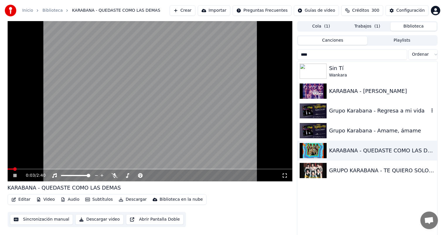
click at [355, 113] on div "Grupo Karabana - Regresa a mi vida" at bounding box center [379, 111] width 100 height 8
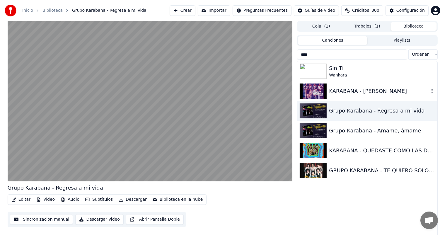
click at [345, 92] on div "KARABANA - [PERSON_NAME]" at bounding box center [379, 91] width 100 height 8
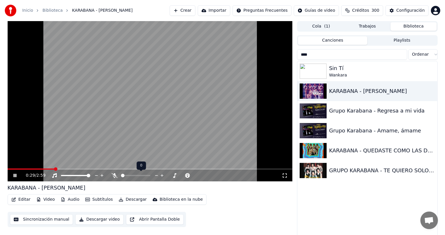
click at [116, 176] on icon at bounding box center [115, 175] width 6 height 5
click at [32, 169] on span at bounding box center [21, 169] width 26 height 1
click at [15, 169] on span at bounding box center [12, 169] width 8 height 1
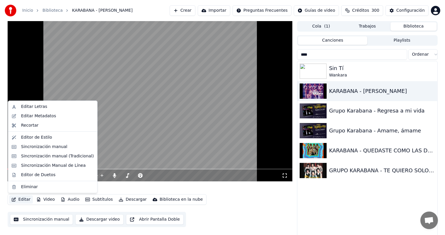
click at [19, 197] on button "Editar" at bounding box center [21, 200] width 24 height 8
click at [33, 154] on div "Sincronización manual (Tradicional)" at bounding box center [57, 156] width 73 height 6
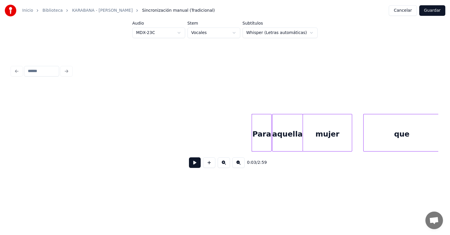
click at [191, 168] on button at bounding box center [195, 162] width 12 height 11
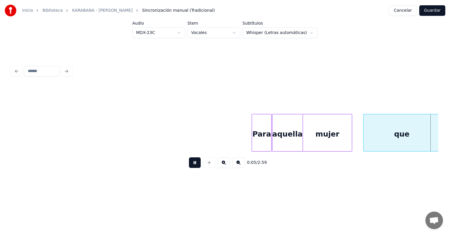
scroll to position [0, 427]
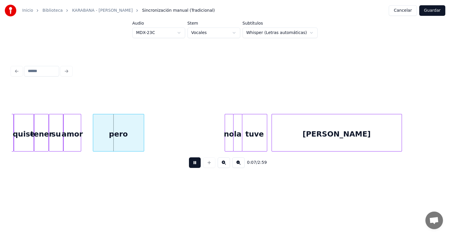
click at [105, 138] on div "pero" at bounding box center [118, 134] width 51 height 40
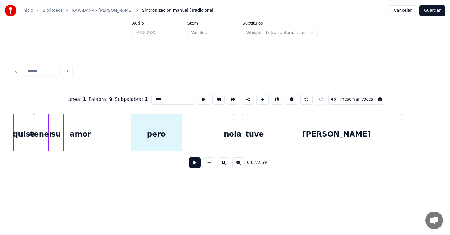
click at [82, 137] on div "amor" at bounding box center [80, 134] width 33 height 40
type input "****"
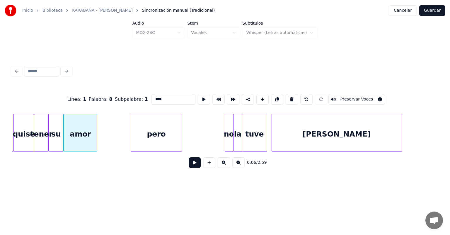
click at [189, 165] on button at bounding box center [195, 162] width 12 height 11
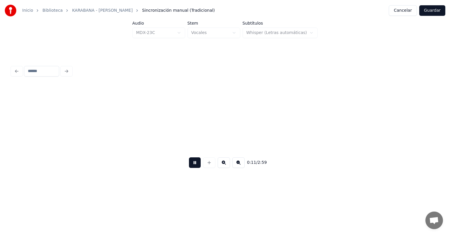
scroll to position [0, 852]
click at [194, 165] on button at bounding box center [195, 162] width 12 height 11
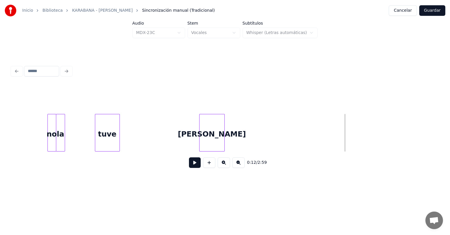
scroll to position [0, 593]
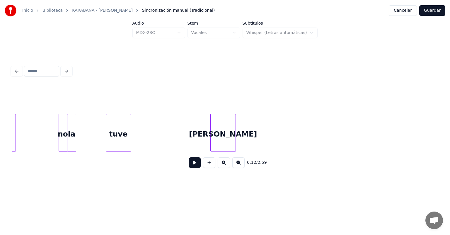
click at [66, 139] on div at bounding box center [66, 132] width 2 height 37
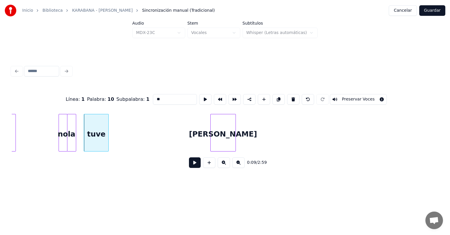
click at [189, 165] on button at bounding box center [195, 162] width 12 height 11
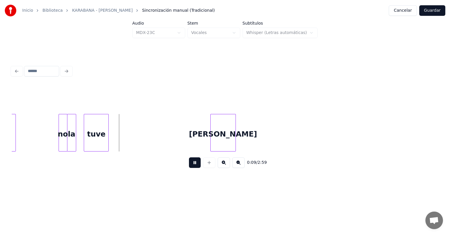
click at [189, 167] on button at bounding box center [195, 162] width 12 height 11
click at [189, 168] on button at bounding box center [195, 162] width 12 height 11
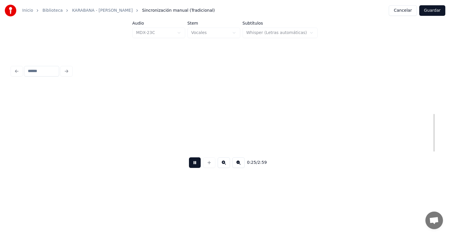
scroll to position [0, 1876]
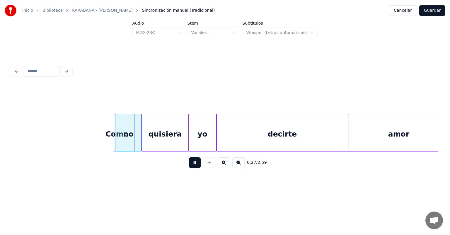
click at [189, 166] on button at bounding box center [195, 162] width 12 height 11
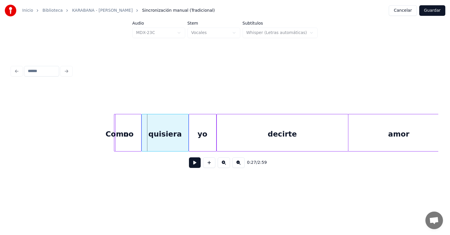
click at [159, 140] on div "quisiera" at bounding box center [165, 134] width 46 height 40
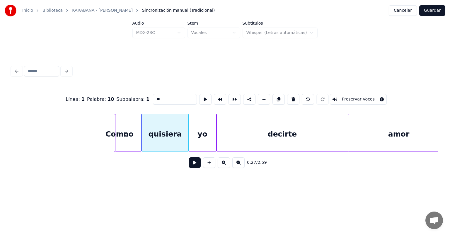
type input "********"
click at [128, 140] on div "no" at bounding box center [132, 134] width 26 height 40
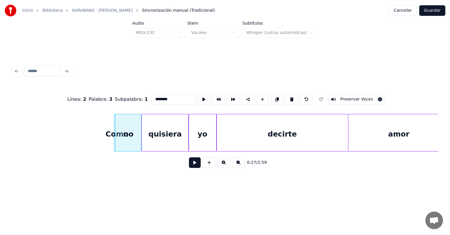
click at [156, 141] on div "quisiera" at bounding box center [165, 134] width 46 height 40
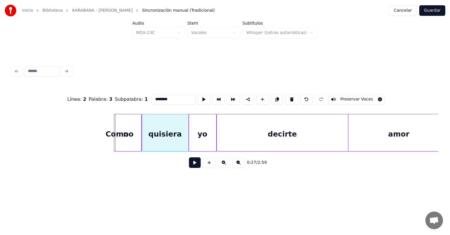
click at [189, 166] on button at bounding box center [195, 162] width 12 height 11
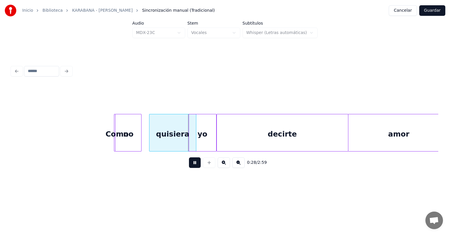
click at [199, 141] on div "yo" at bounding box center [202, 134] width 27 height 40
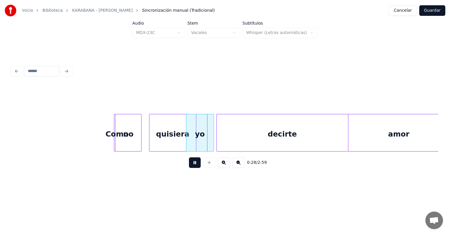
click at [169, 138] on div "quisiera" at bounding box center [173, 134] width 46 height 40
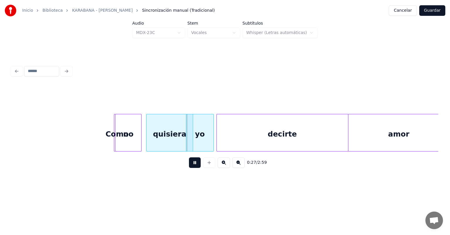
click at [228, 129] on div "decirte" at bounding box center [282, 134] width 131 height 40
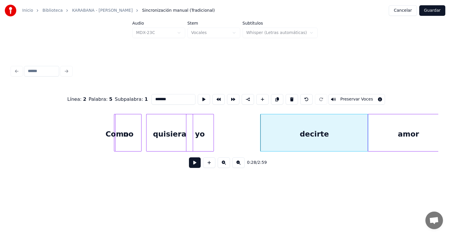
click at [189, 168] on button at bounding box center [195, 162] width 12 height 11
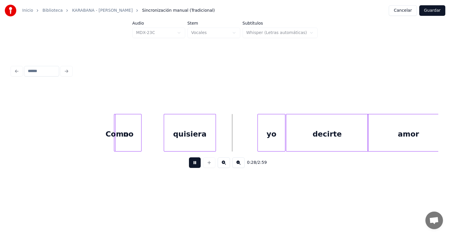
click at [191, 143] on div "quisiera" at bounding box center [190, 134] width 52 height 40
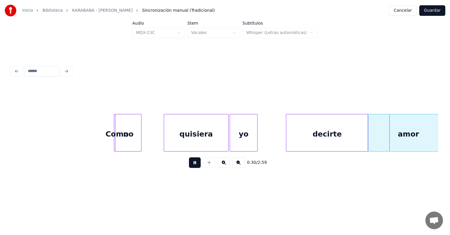
click at [129, 138] on div "no" at bounding box center [129, 134] width 26 height 40
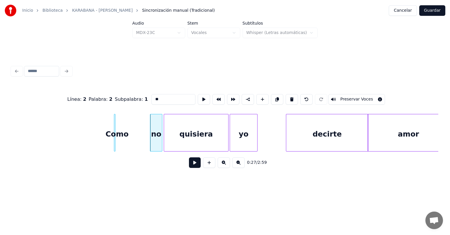
click at [190, 168] on button at bounding box center [195, 162] width 12 height 11
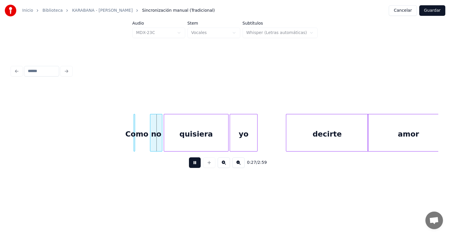
click at [134, 135] on div "Como" at bounding box center [137, 134] width 6 height 40
click at [145, 139] on div "Como" at bounding box center [133, 134] width 27 height 40
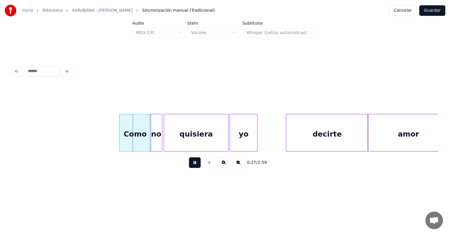
click at [120, 138] on div "Como" at bounding box center [135, 134] width 31 height 40
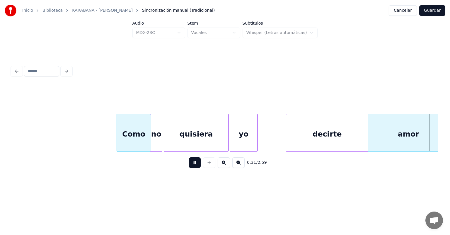
scroll to position [0, 2304]
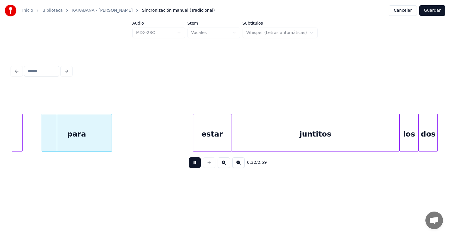
click at [189, 165] on button at bounding box center [195, 162] width 12 height 11
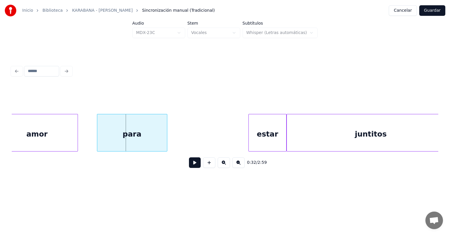
scroll to position [0, 2233]
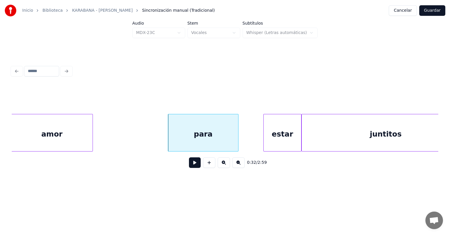
click at [313, 135] on div "juntitos" at bounding box center [386, 134] width 168 height 40
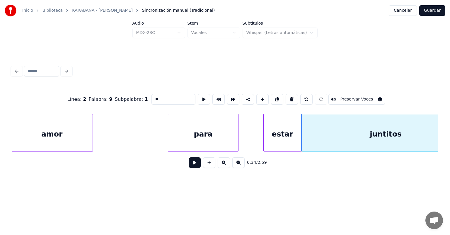
type input "********"
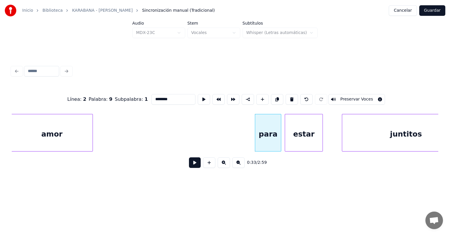
click at [191, 168] on button at bounding box center [195, 162] width 12 height 11
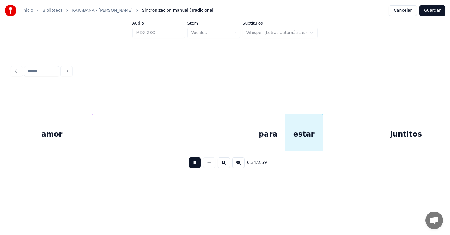
click at [189, 168] on button at bounding box center [195, 162] width 12 height 11
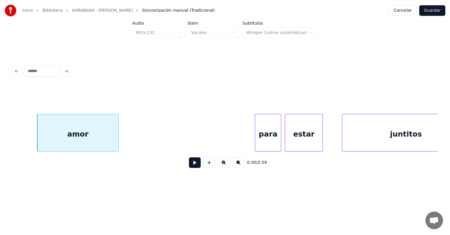
click at [189, 165] on button at bounding box center [195, 162] width 12 height 11
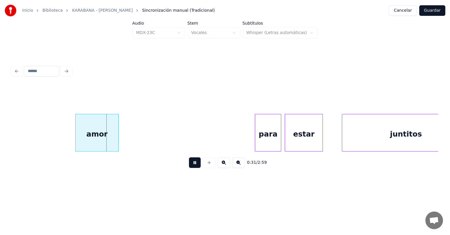
scroll to position [0, 2082]
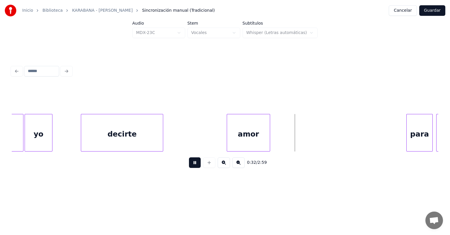
click at [112, 135] on div "decirte" at bounding box center [122, 134] width 82 height 40
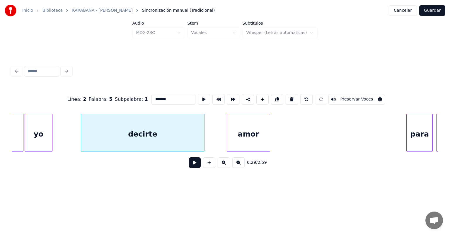
click at [214, 154] on div "0:29 / 2:59" at bounding box center [225, 163] width 427 height 22
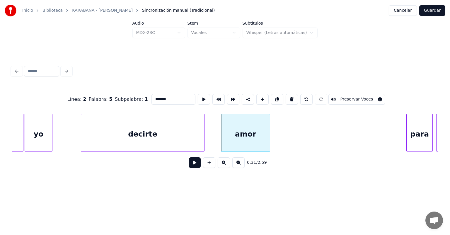
click at [191, 168] on button at bounding box center [195, 162] width 12 height 11
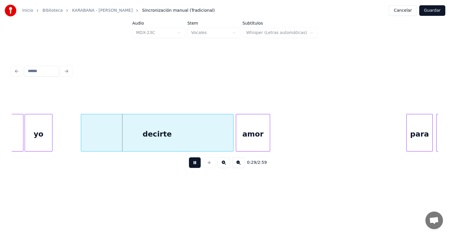
click at [232, 142] on div "decirte" at bounding box center [157, 134] width 152 height 40
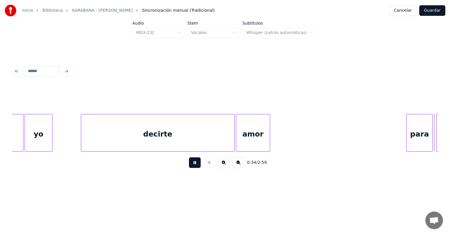
scroll to position [0, 2509]
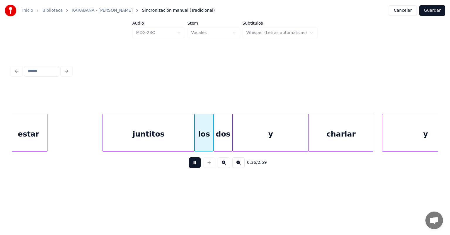
click at [338, 138] on div "charlar" at bounding box center [341, 134] width 64 height 40
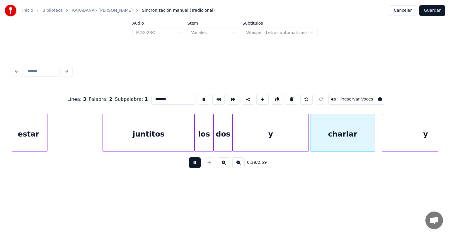
click at [328, 143] on div "charlar" at bounding box center [343, 134] width 64 height 40
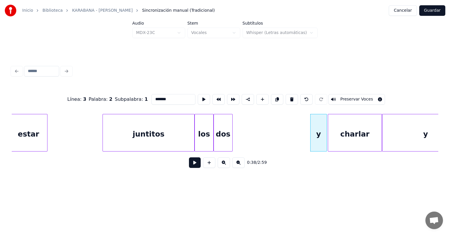
click at [332, 141] on div "charlar" at bounding box center [354, 134] width 53 height 40
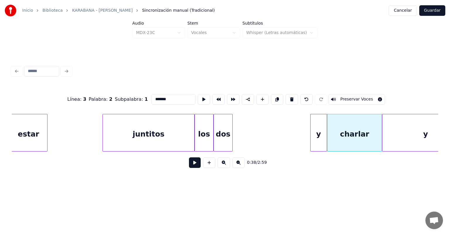
click at [201, 136] on div "los" at bounding box center [204, 134] width 18 height 40
type input "***"
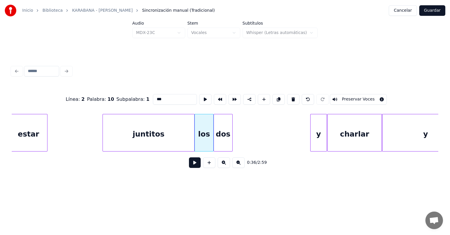
click at [189, 164] on button at bounding box center [195, 162] width 12 height 11
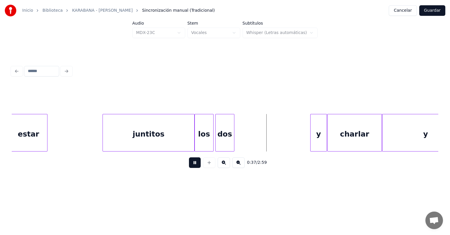
click at [223, 141] on div "dos" at bounding box center [225, 134] width 18 height 40
click at [223, 138] on div "dos" at bounding box center [226, 134] width 18 height 40
click at [207, 140] on div "los" at bounding box center [212, 134] width 27 height 40
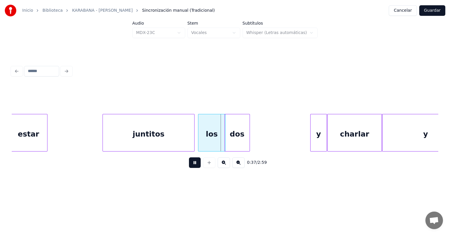
click at [206, 141] on div "los" at bounding box center [212, 134] width 27 height 40
click at [164, 129] on div "juntitos" at bounding box center [148, 134] width 91 height 40
